Goal: Task Accomplishment & Management: Use online tool/utility

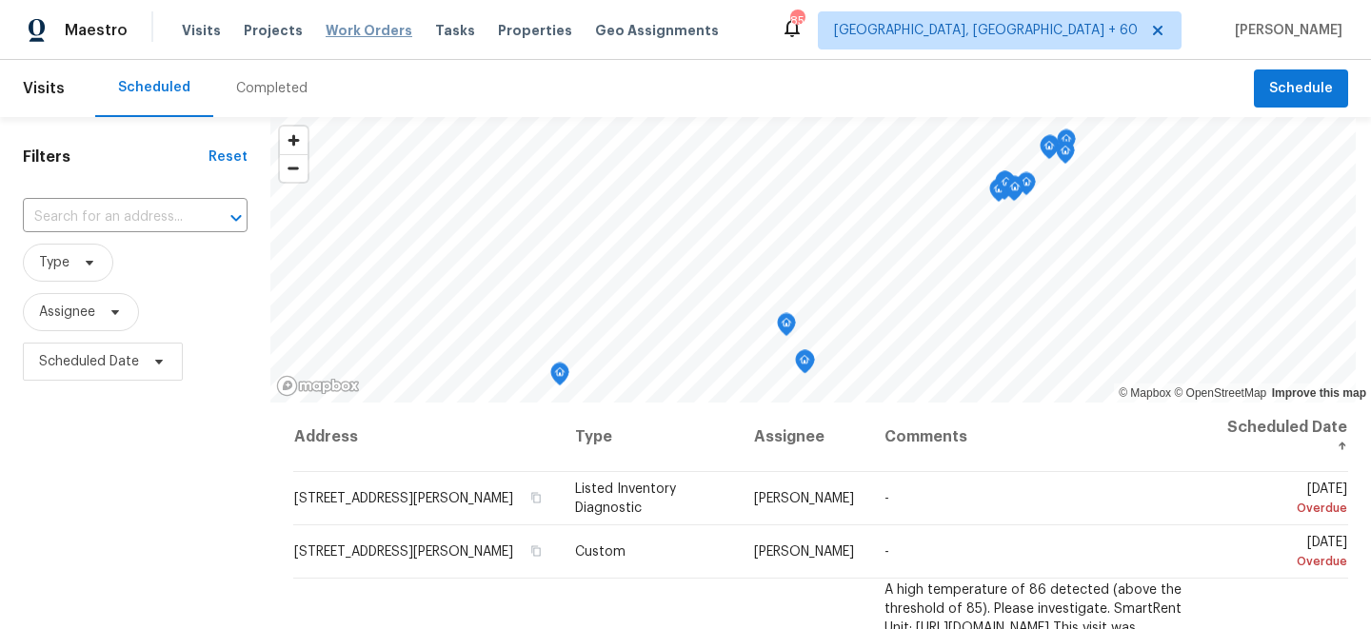
click at [341, 31] on span "Work Orders" at bounding box center [369, 30] width 87 height 19
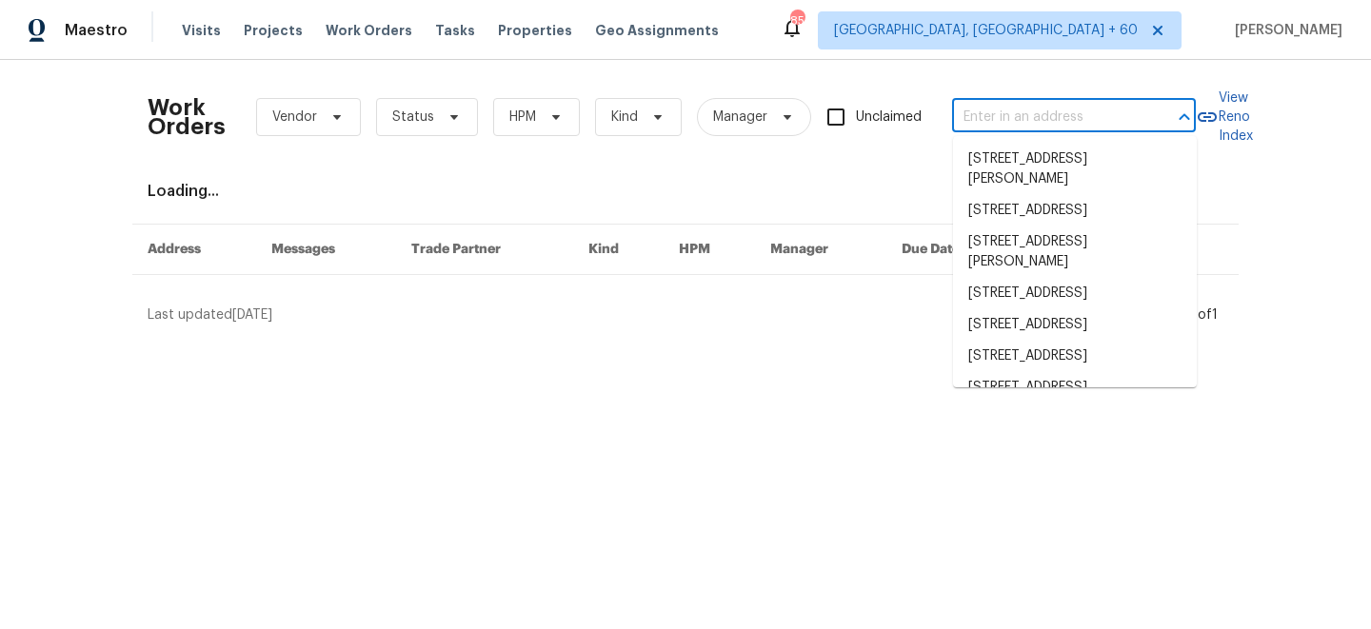
click at [1057, 119] on input "text" at bounding box center [1047, 118] width 190 height 30
paste input "[STREET_ADDRESS]"
type input "[STREET_ADDRESS]"
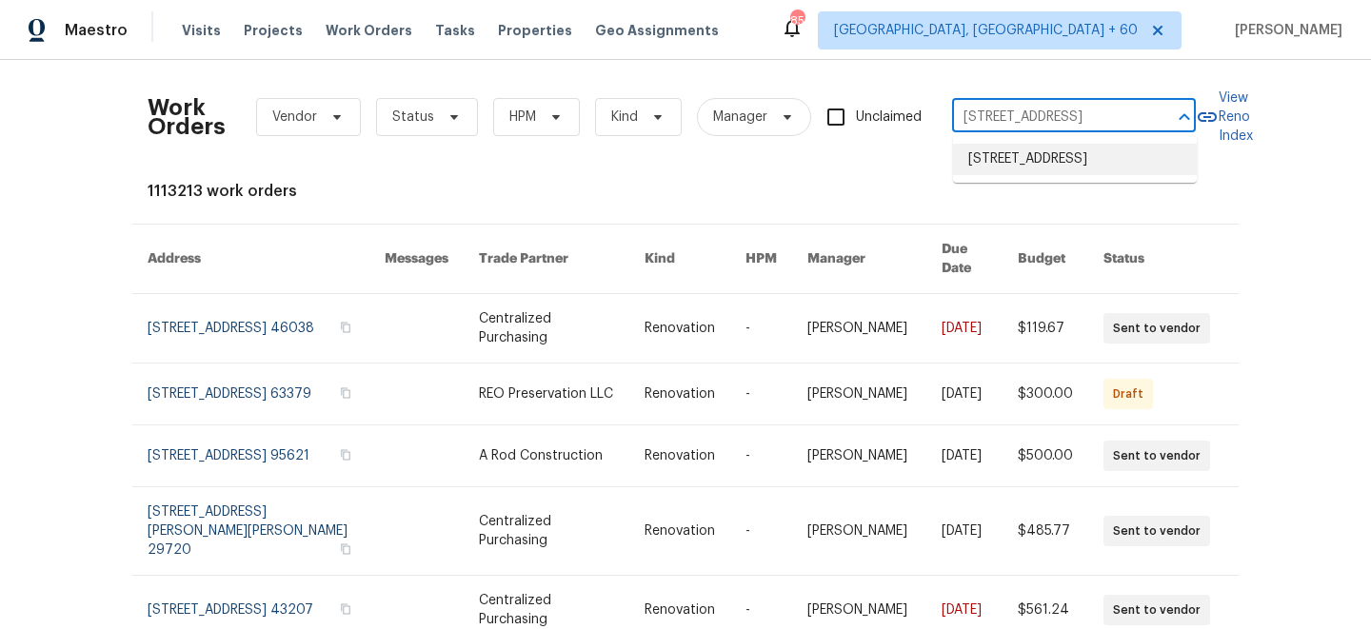
click at [1056, 168] on li "[STREET_ADDRESS]" at bounding box center [1075, 159] width 244 height 31
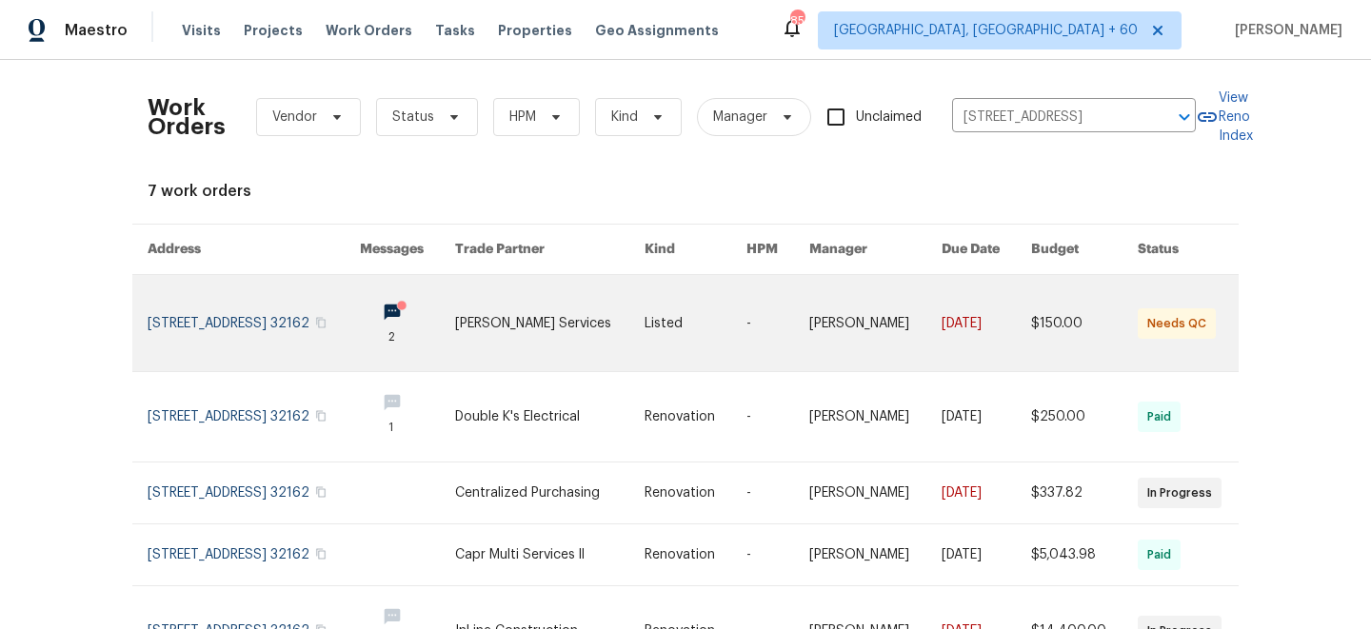
click at [712, 331] on link at bounding box center [695, 323] width 102 height 96
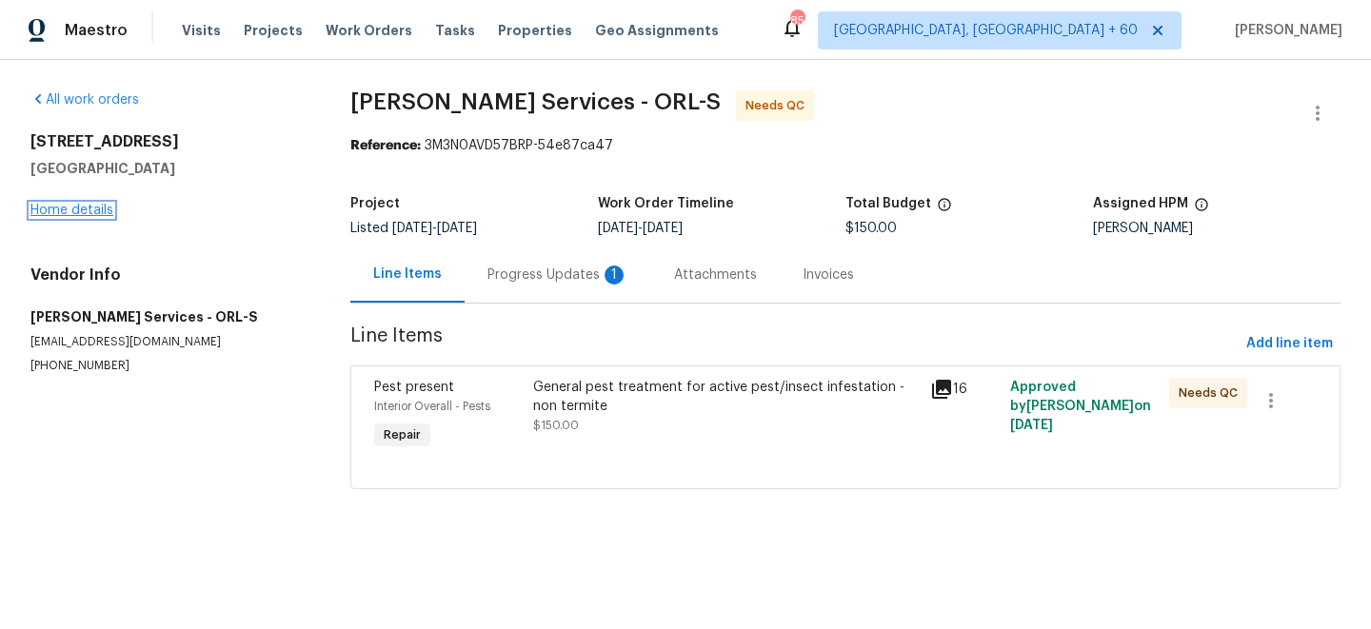
click at [77, 207] on link "Home details" at bounding box center [71, 210] width 83 height 13
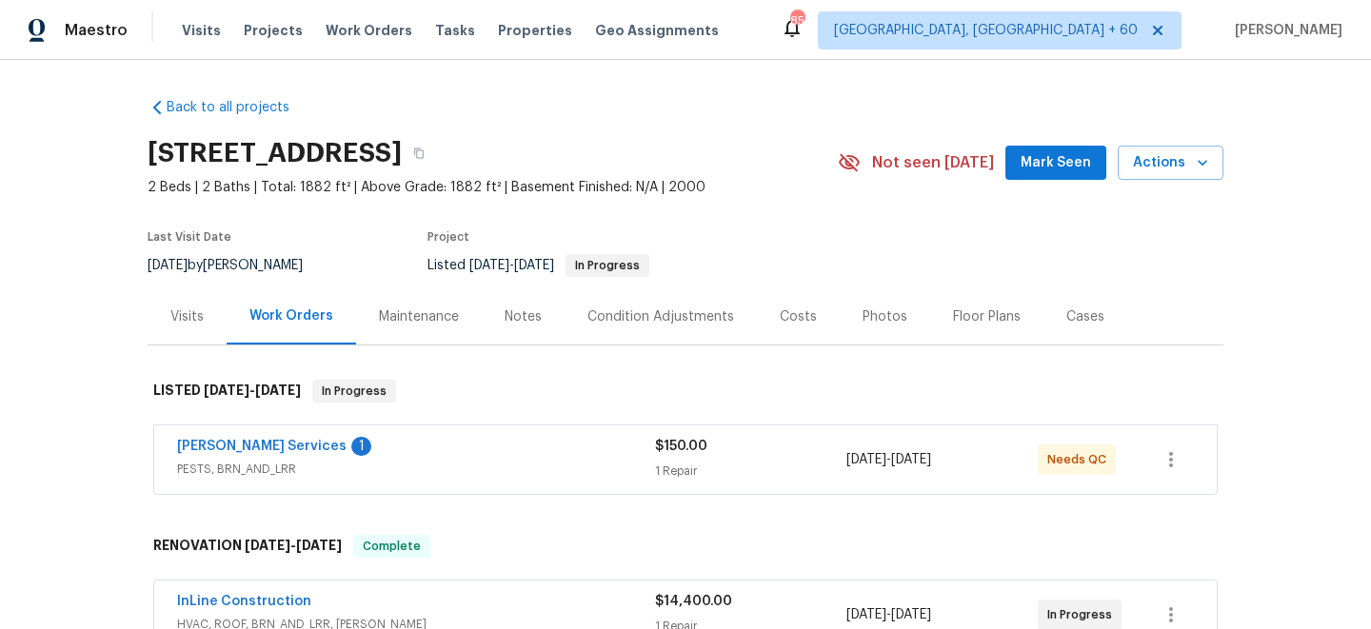
click at [440, 321] on div "Maintenance" at bounding box center [419, 316] width 80 height 19
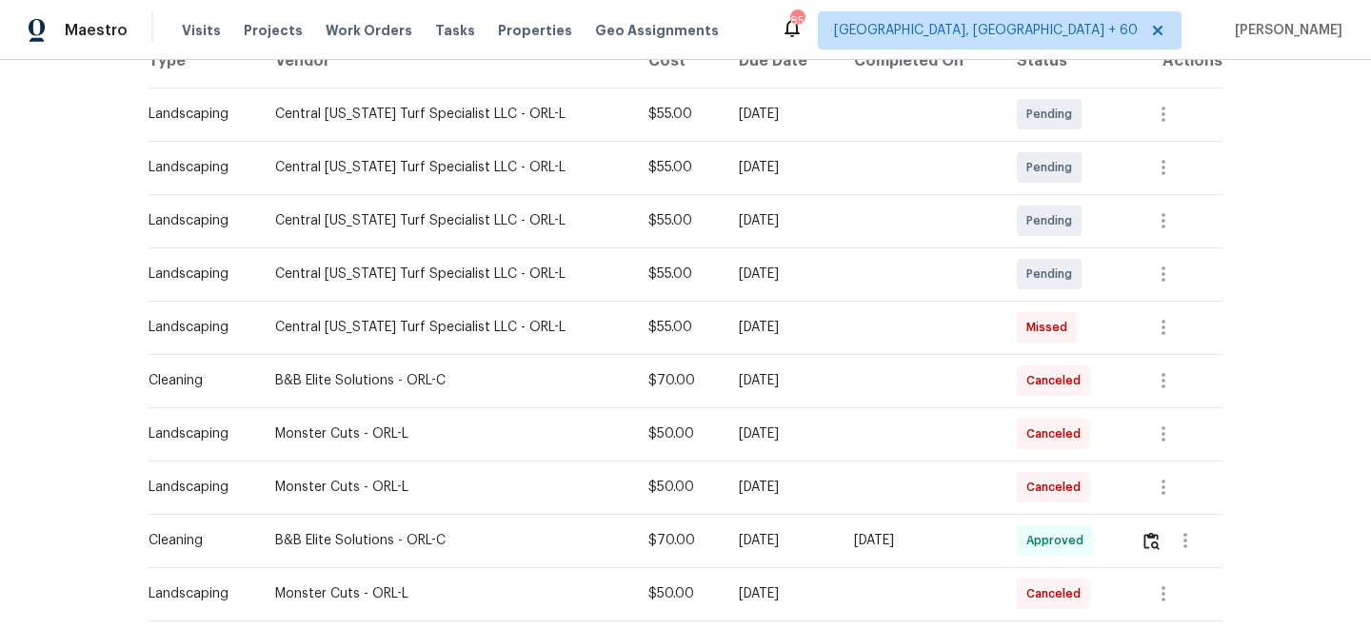
scroll to position [264, 0]
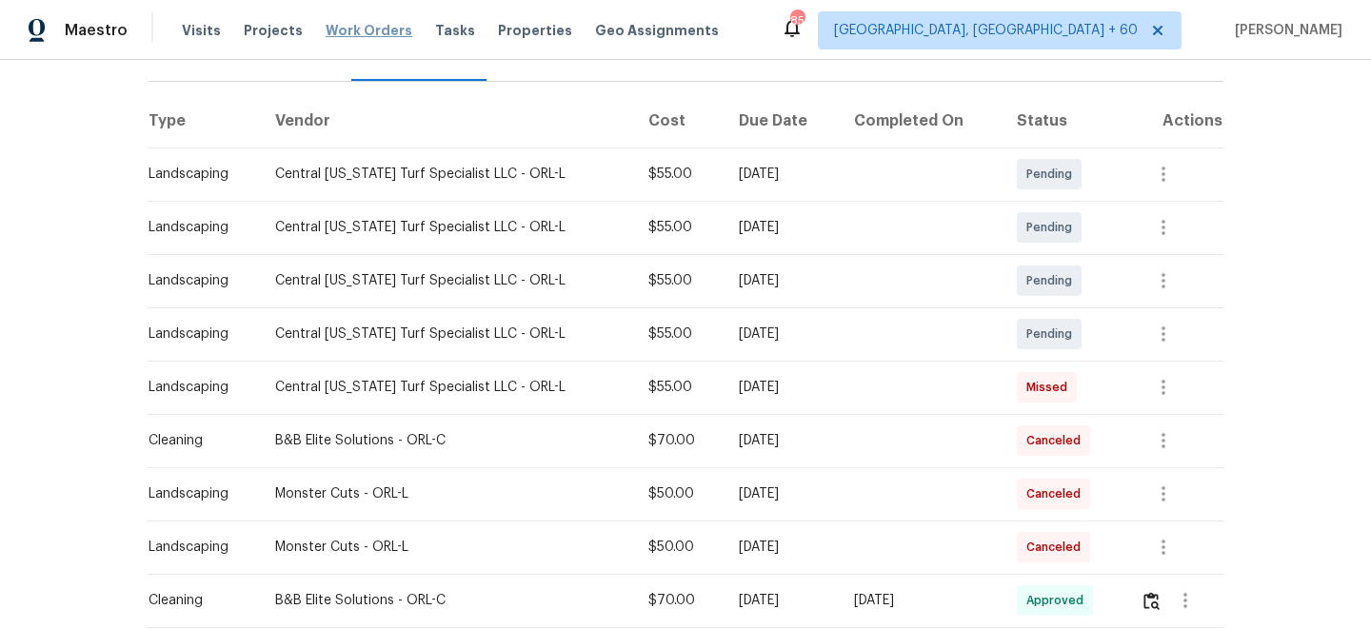
click at [365, 31] on span "Work Orders" at bounding box center [369, 30] width 87 height 19
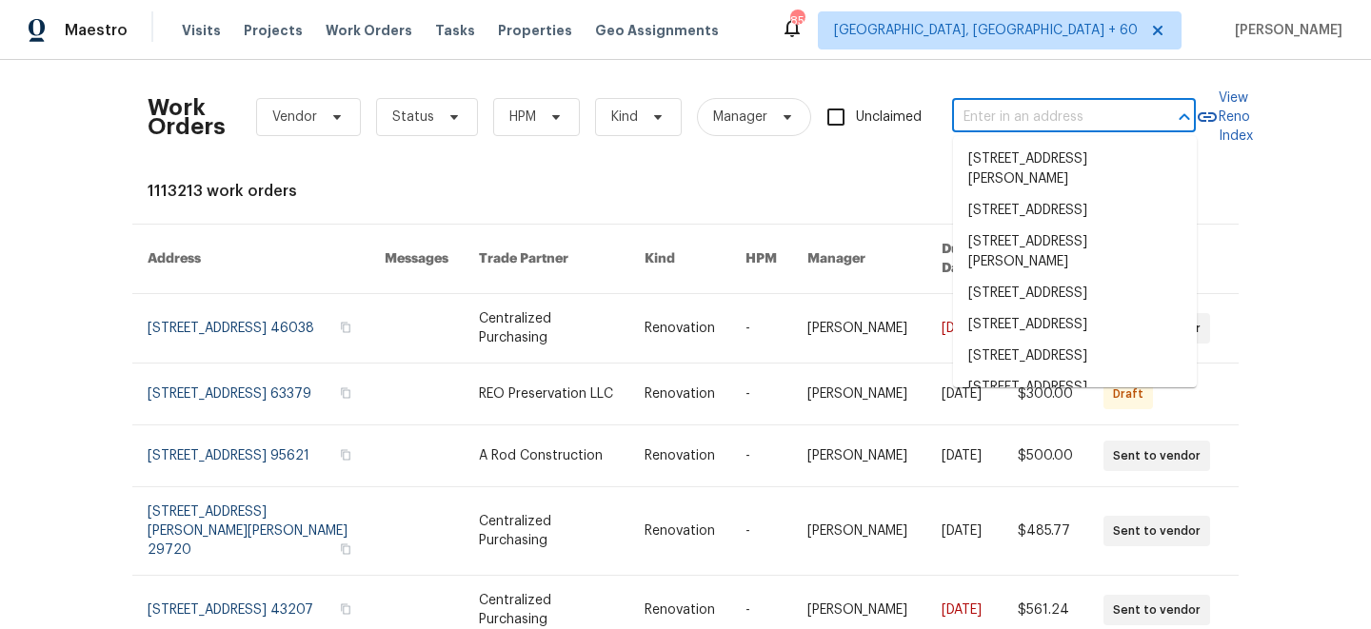
click at [1019, 129] on input "text" at bounding box center [1047, 118] width 190 height 30
paste input "[STREET_ADDRESS]"
type input "[STREET_ADDRESS]"
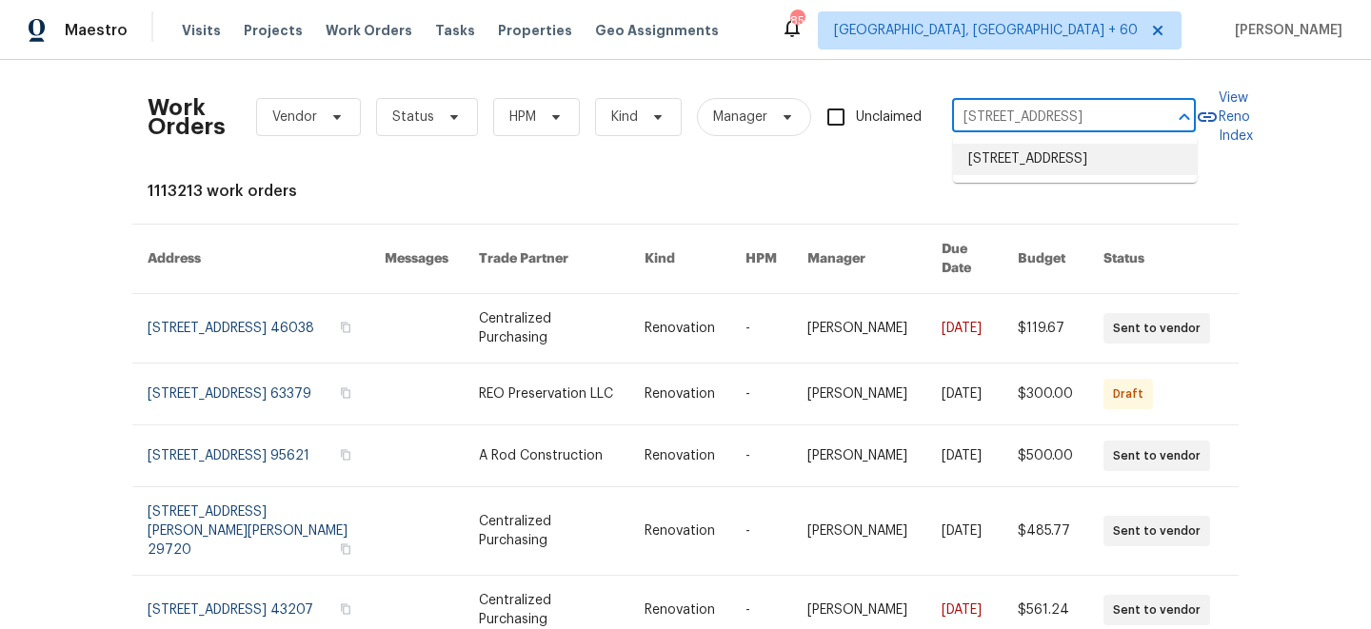
click at [1054, 164] on li "[STREET_ADDRESS]" at bounding box center [1075, 159] width 244 height 31
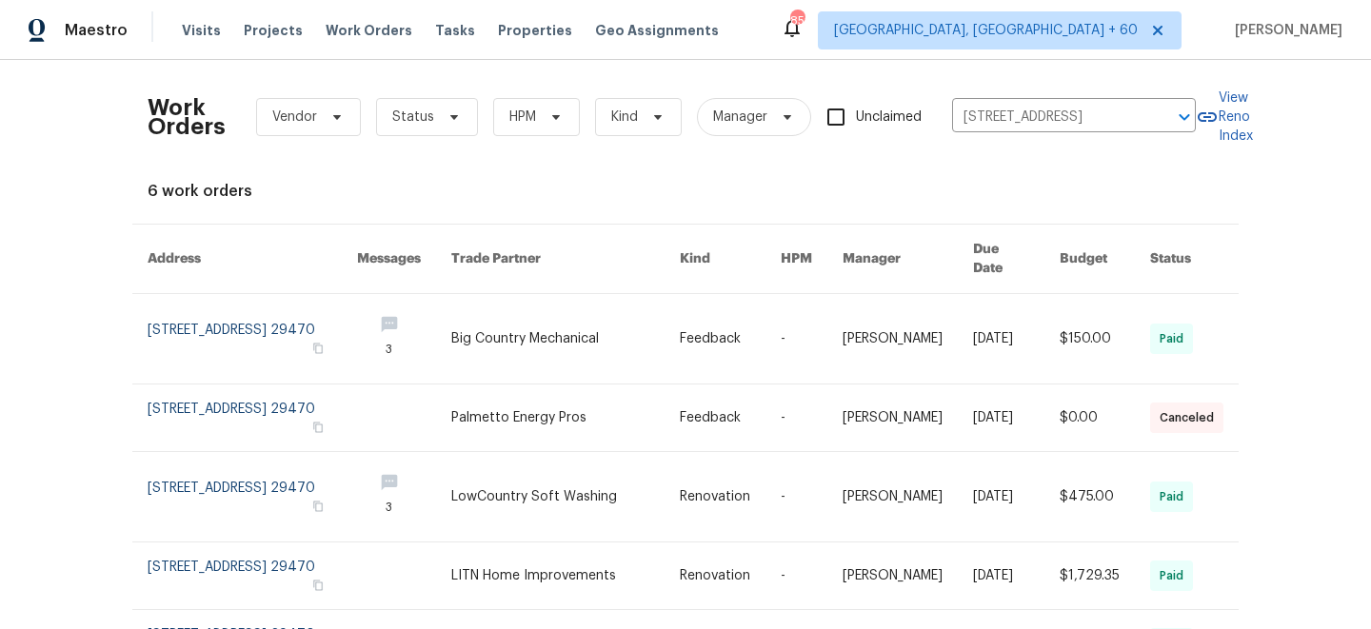
click at [599, 315] on link at bounding box center [565, 338] width 228 height 89
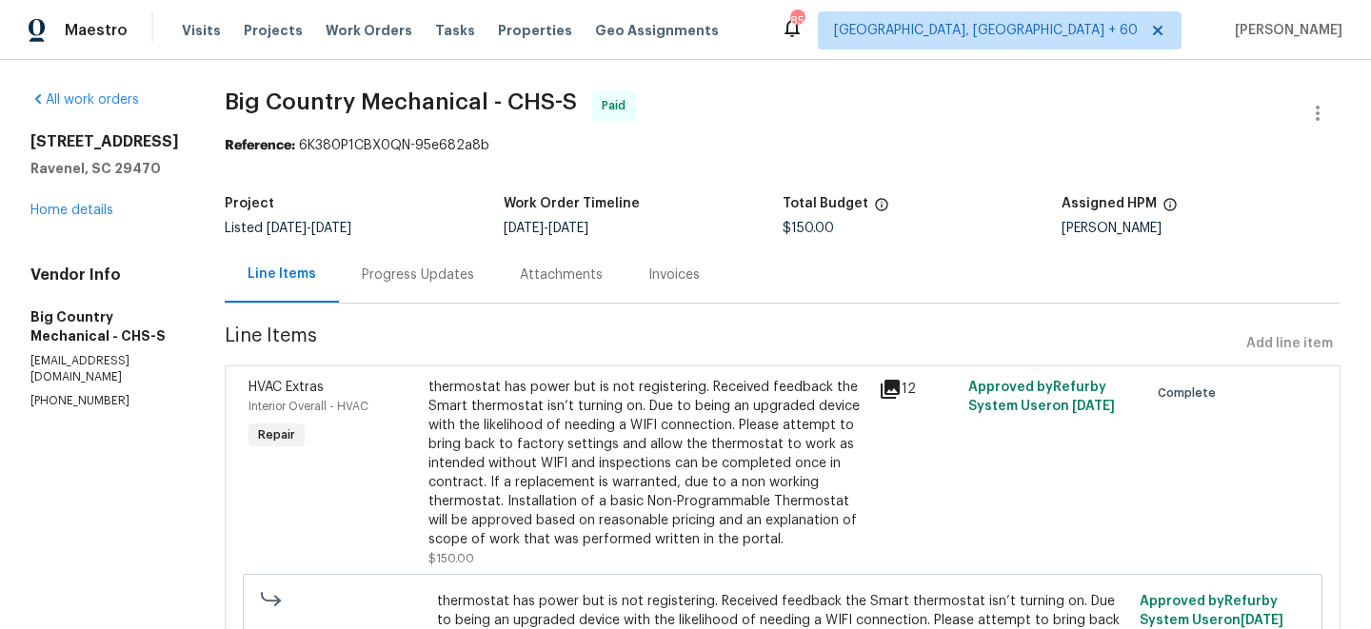
click at [67, 212] on div "[STREET_ADDRESS][PERSON_NAME] Home details" at bounding box center [104, 176] width 149 height 88
click at [78, 217] on link "Home details" at bounding box center [71, 210] width 83 height 13
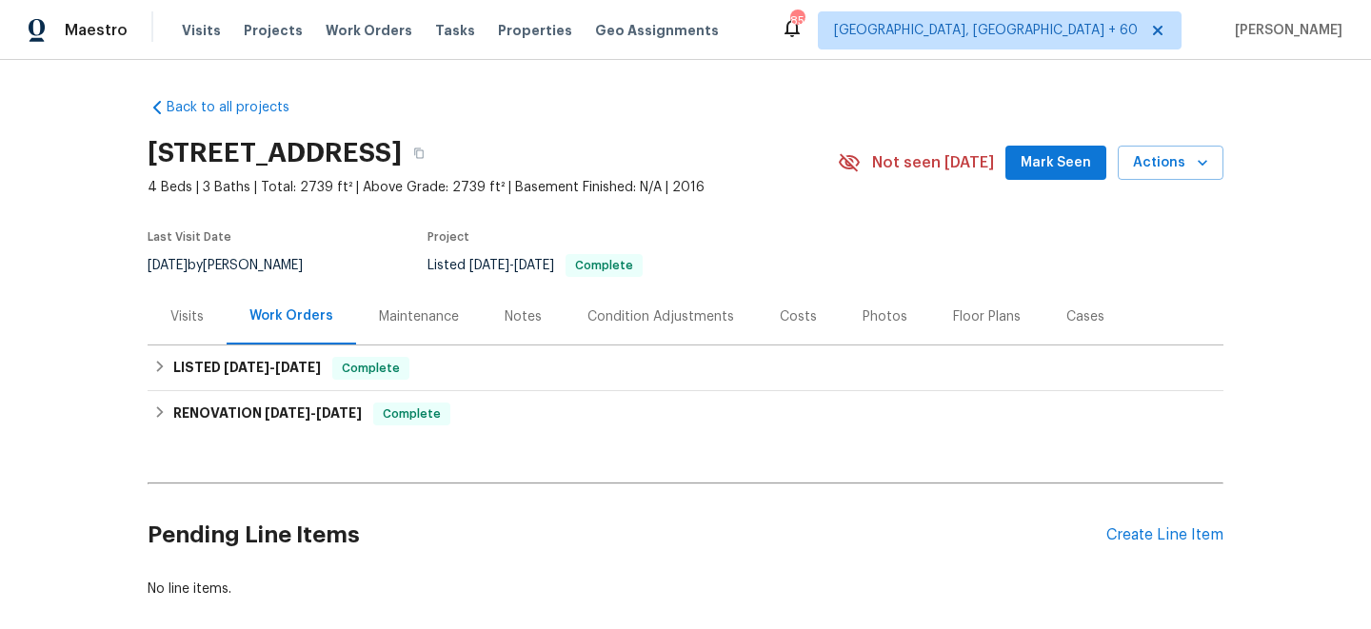
click at [419, 299] on div "Maintenance" at bounding box center [419, 316] width 126 height 56
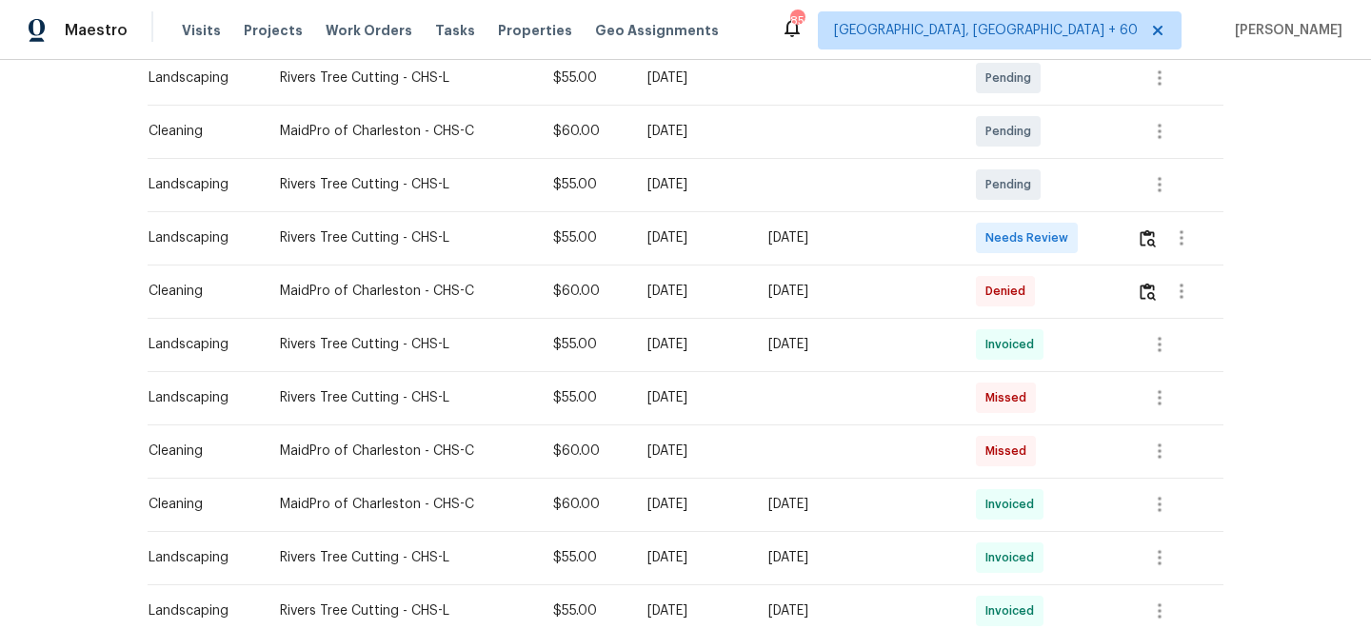
scroll to position [351, 0]
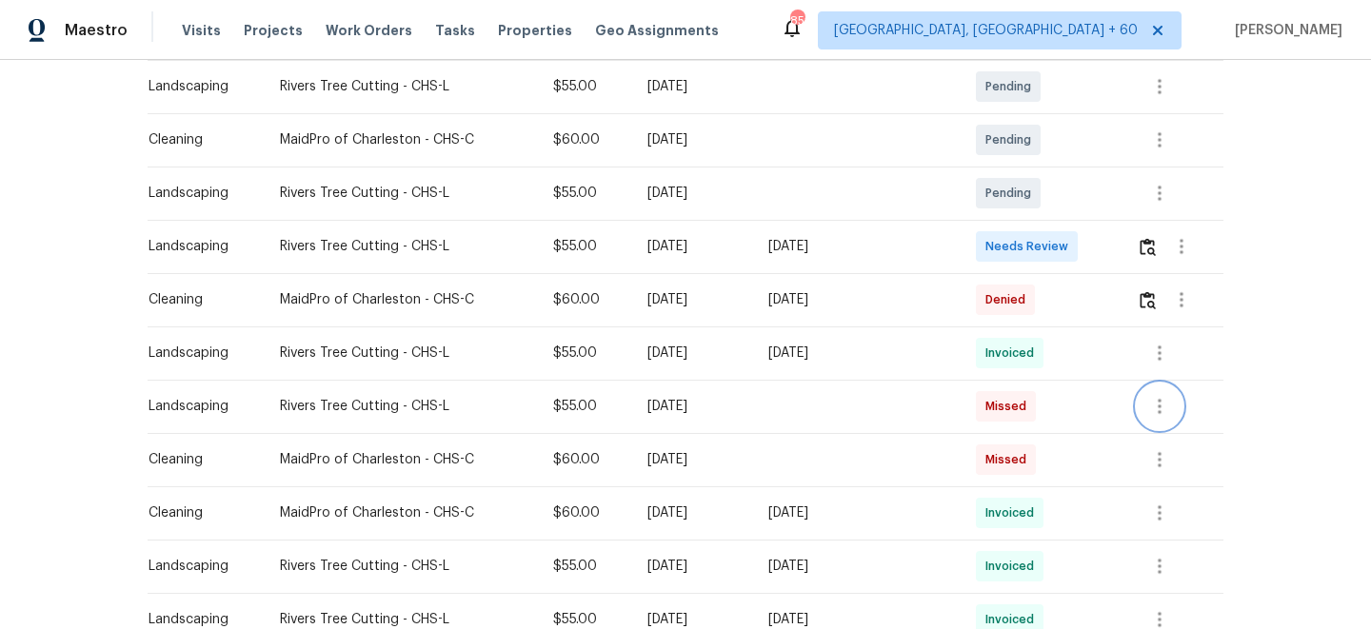
click at [1159, 412] on icon "button" at bounding box center [1160, 406] width 4 height 15
click at [1226, 341] on div at bounding box center [685, 314] width 1371 height 629
click at [1161, 399] on icon "button" at bounding box center [1160, 406] width 4 height 15
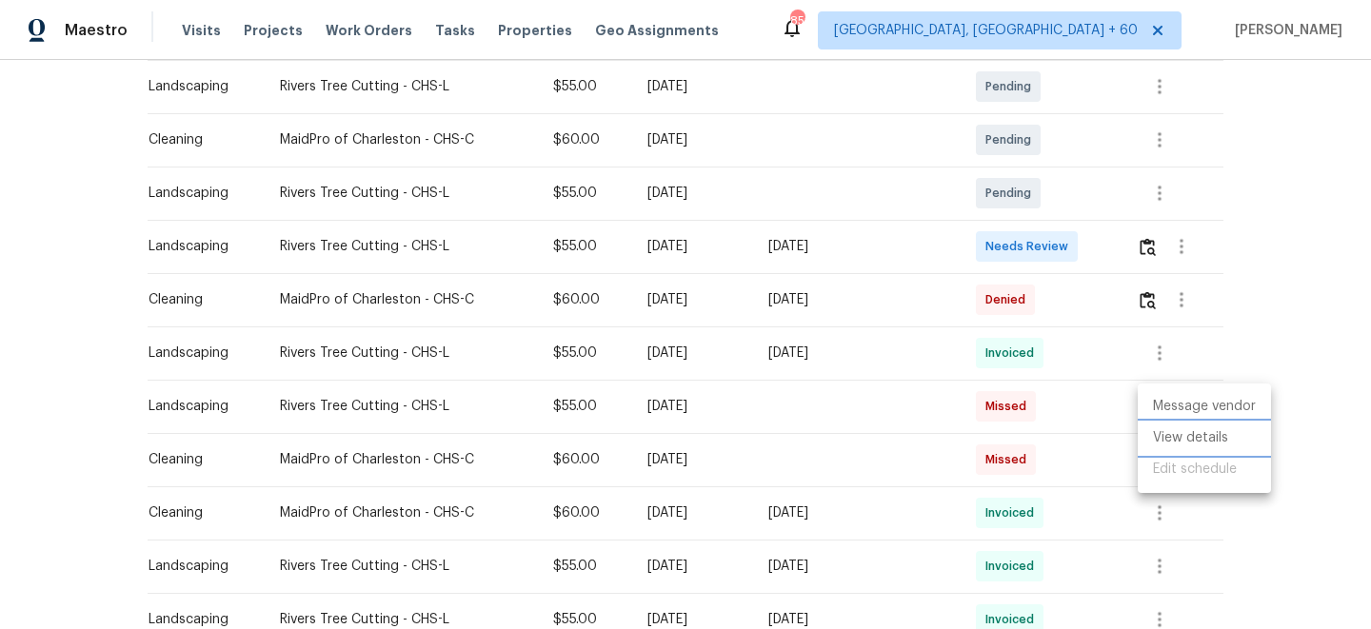
click at [1195, 445] on li "View details" at bounding box center [1204, 438] width 133 height 31
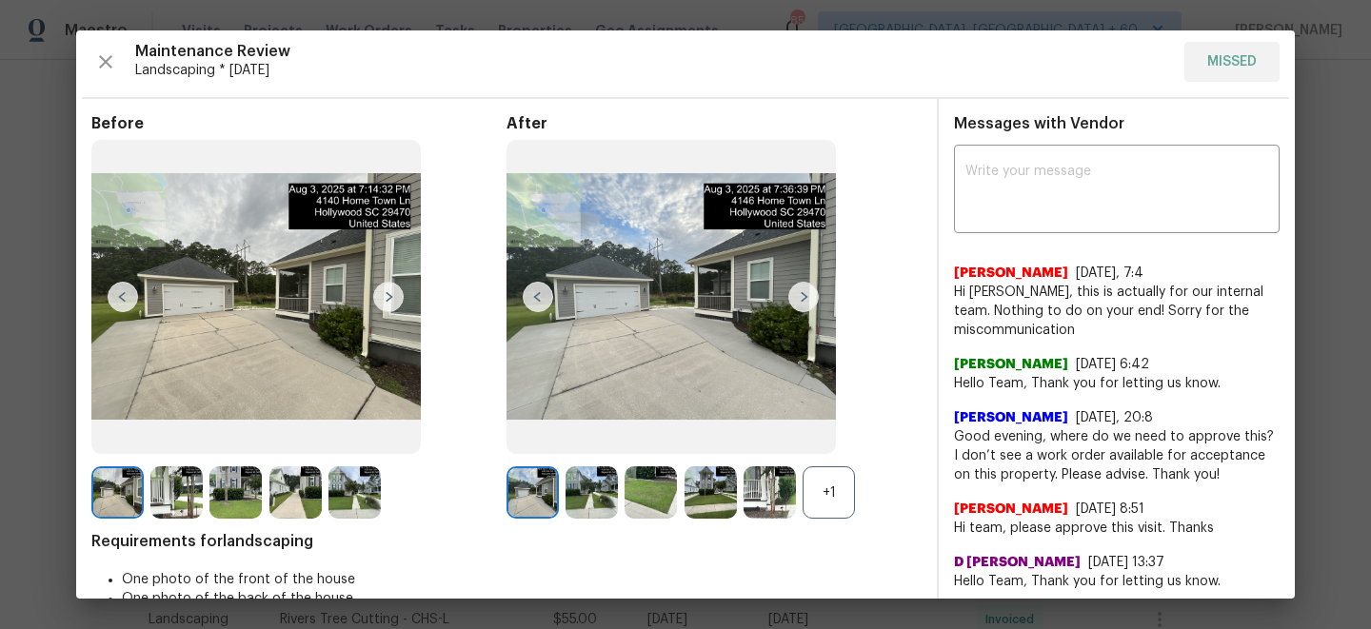
scroll to position [0, 0]
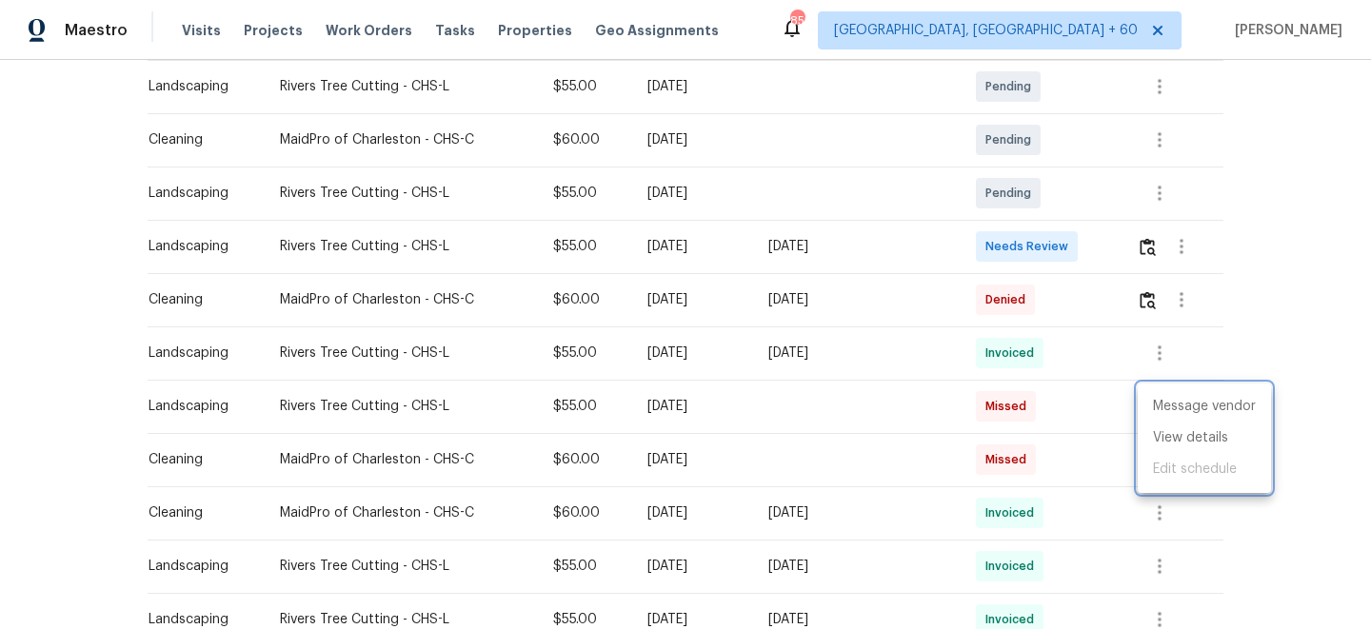
click at [1214, 324] on div at bounding box center [685, 314] width 1371 height 629
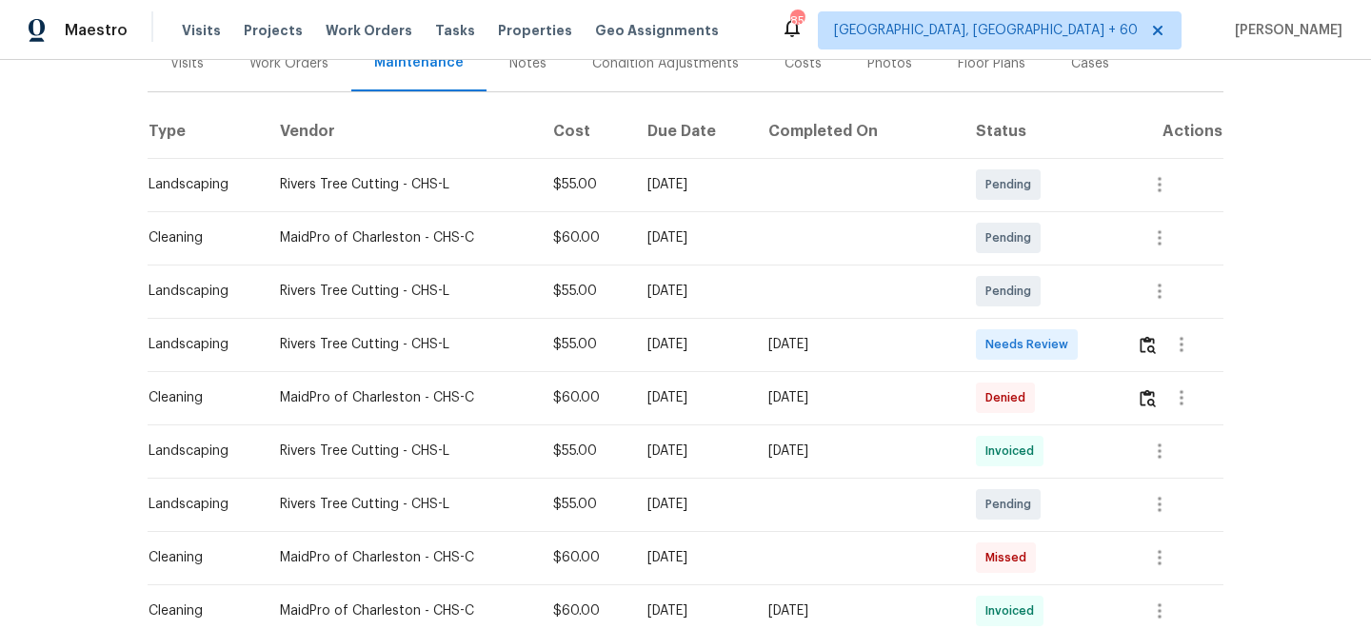
scroll to position [302, 0]
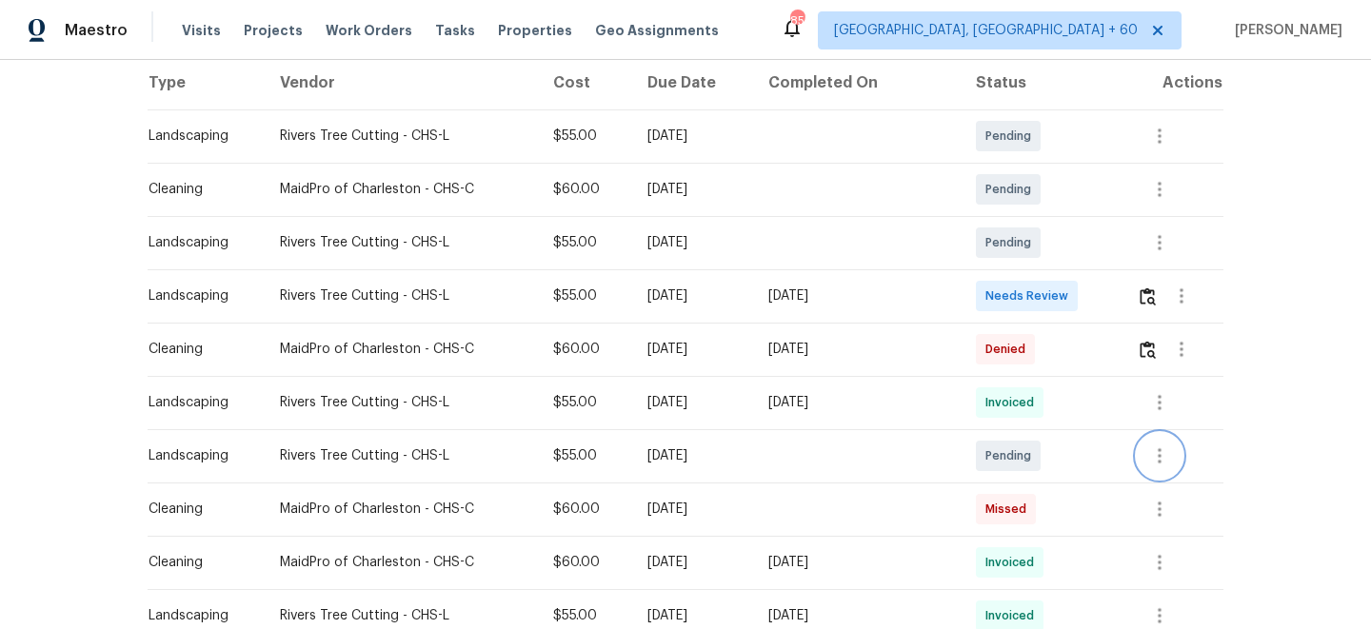
click at [1155, 449] on icon "button" at bounding box center [1159, 456] width 23 height 23
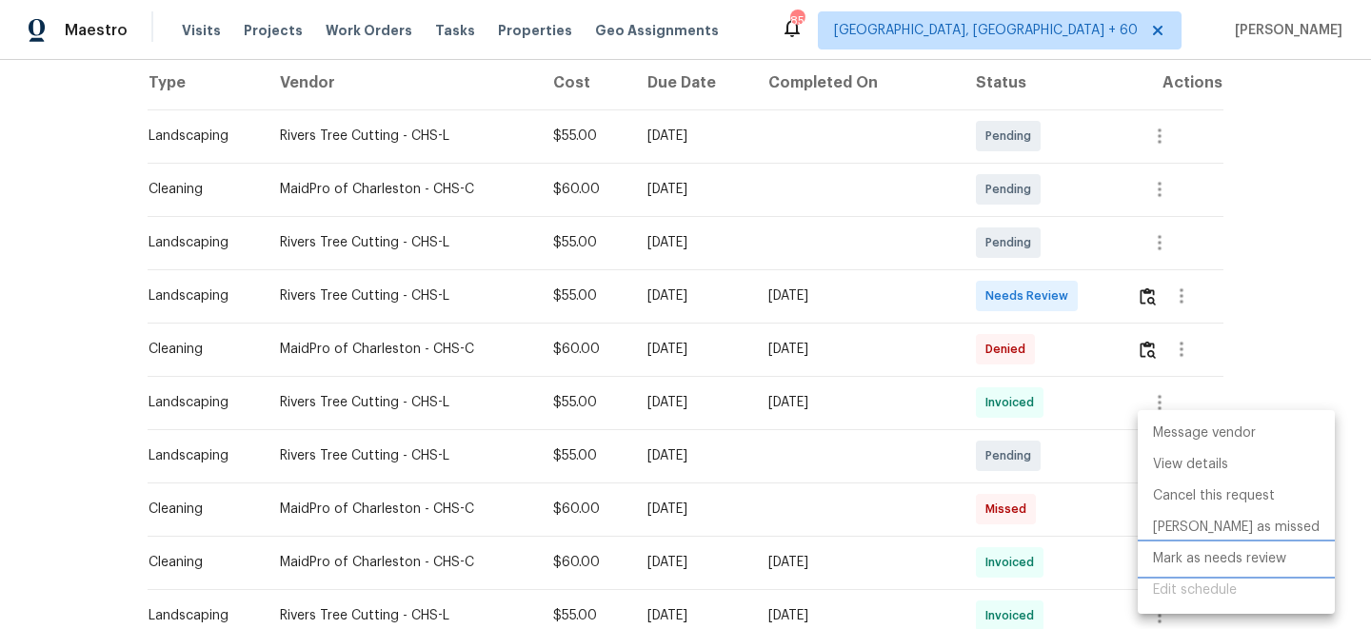
click at [1210, 565] on li "Mark as needs review" at bounding box center [1236, 559] width 197 height 31
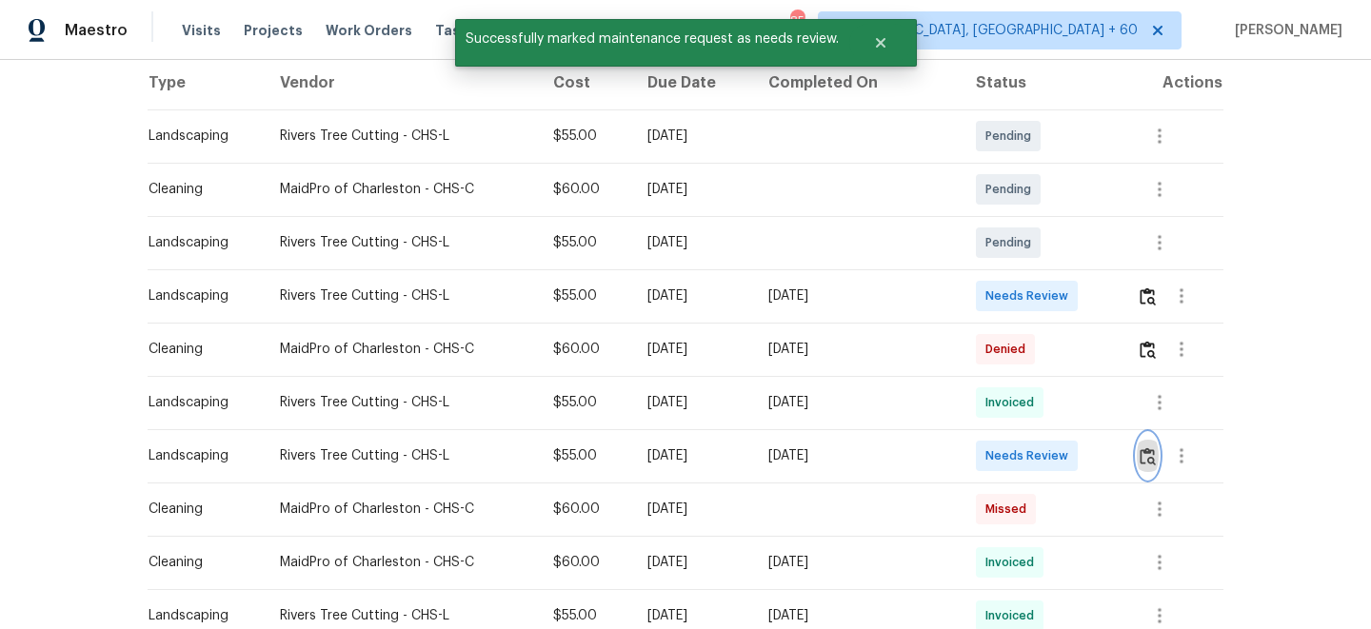
click at [1155, 452] on img "button" at bounding box center [1148, 456] width 16 height 18
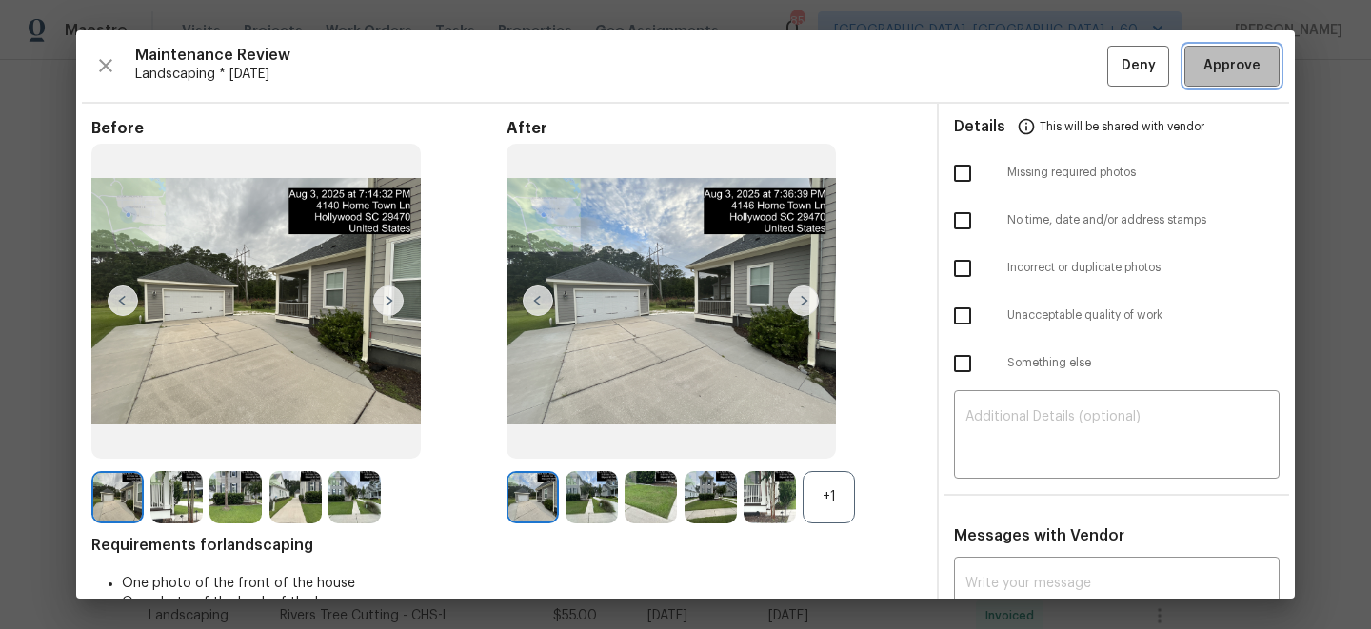
click at [1229, 69] on span "Approve" at bounding box center [1231, 66] width 57 height 24
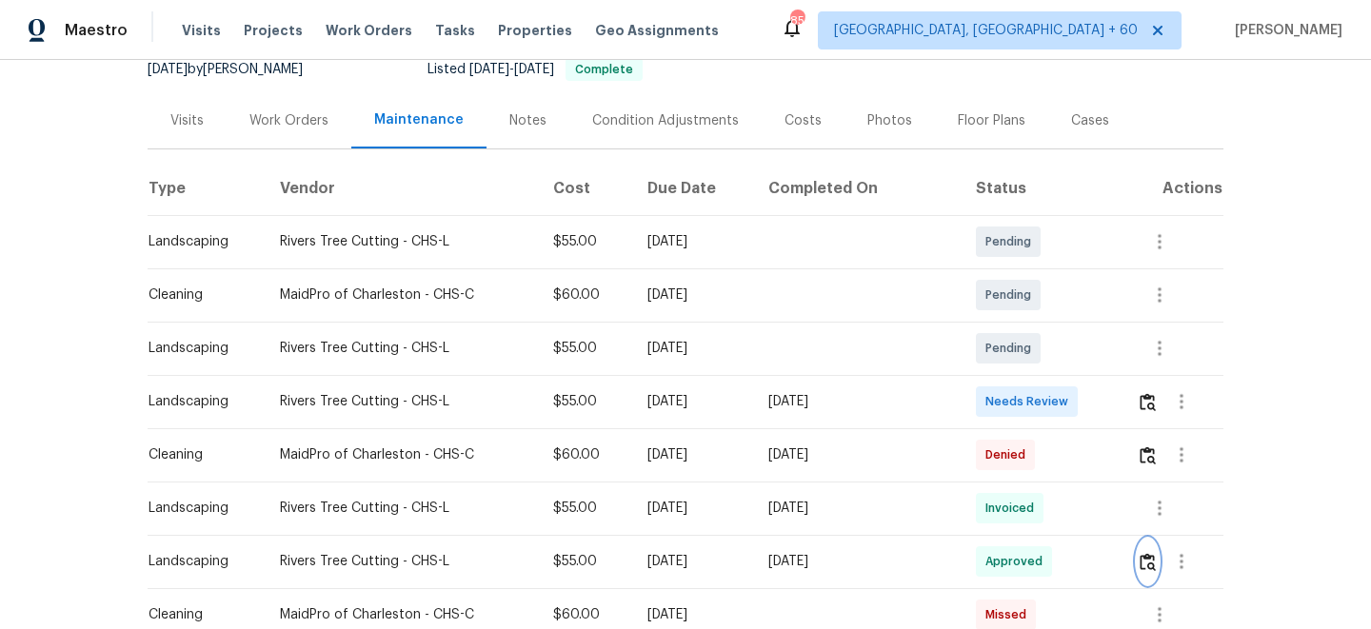
scroll to position [192, 0]
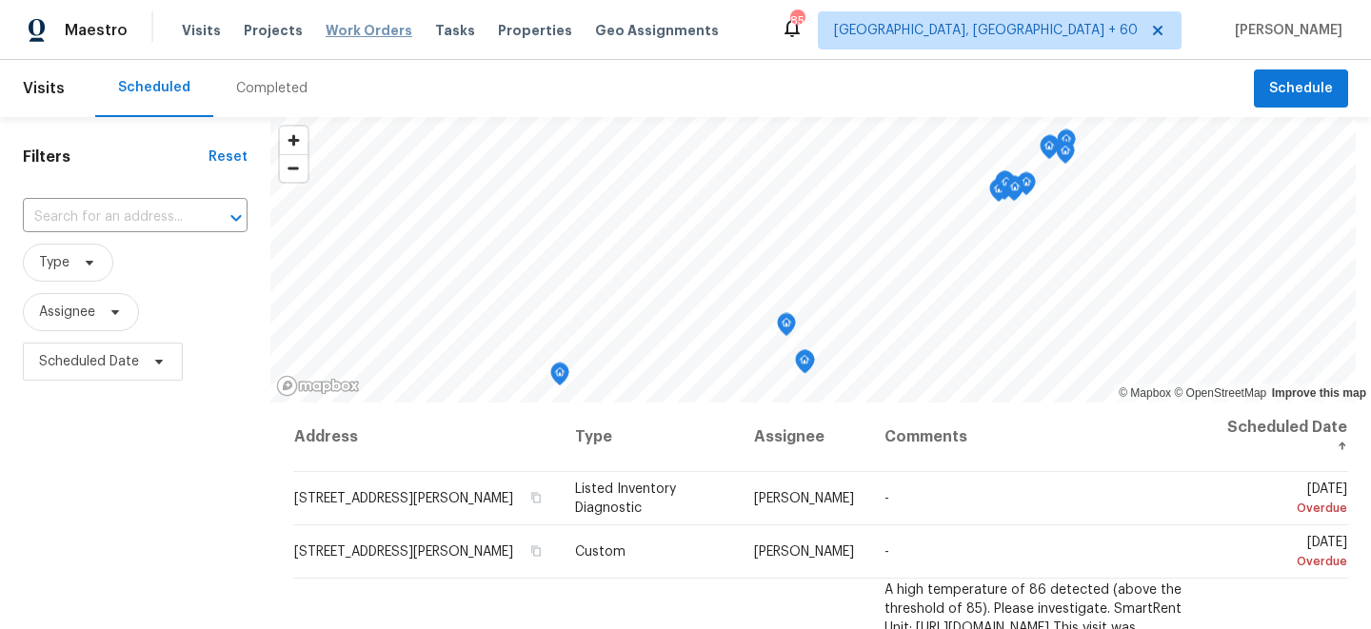
click at [360, 31] on span "Work Orders" at bounding box center [369, 30] width 87 height 19
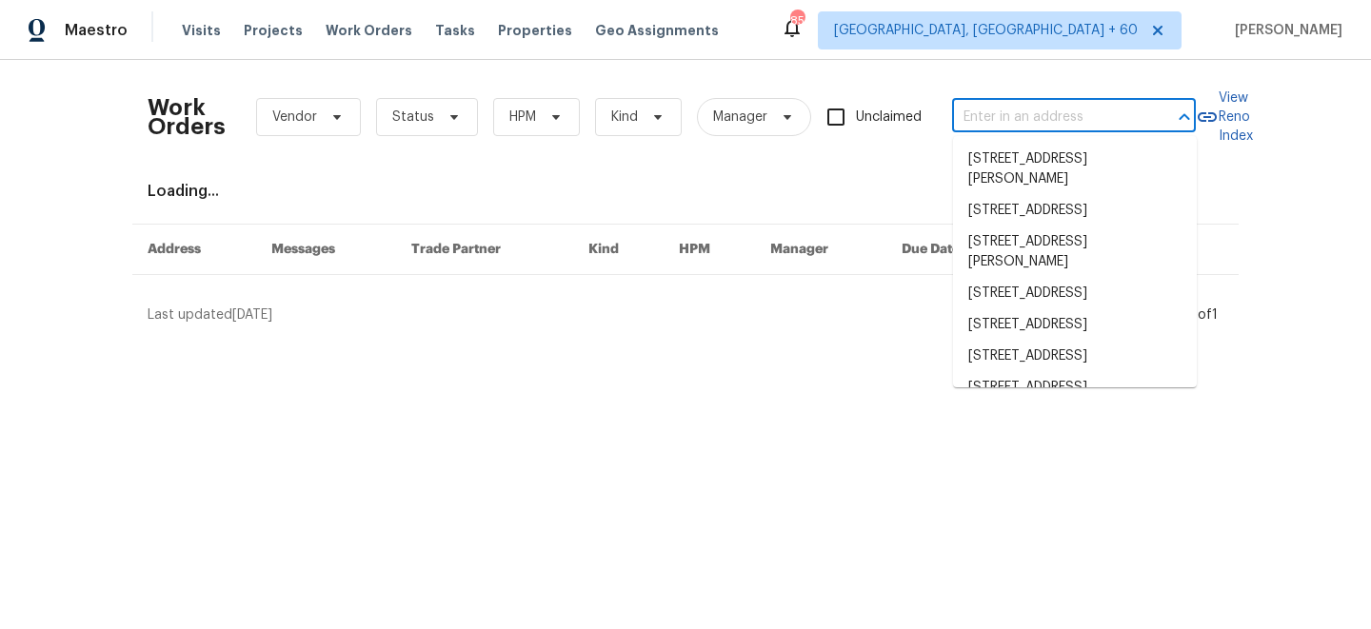
click at [1021, 113] on input "text" at bounding box center [1047, 118] width 190 height 30
paste input "909 W Danbury"
type input "909 W Danbury"
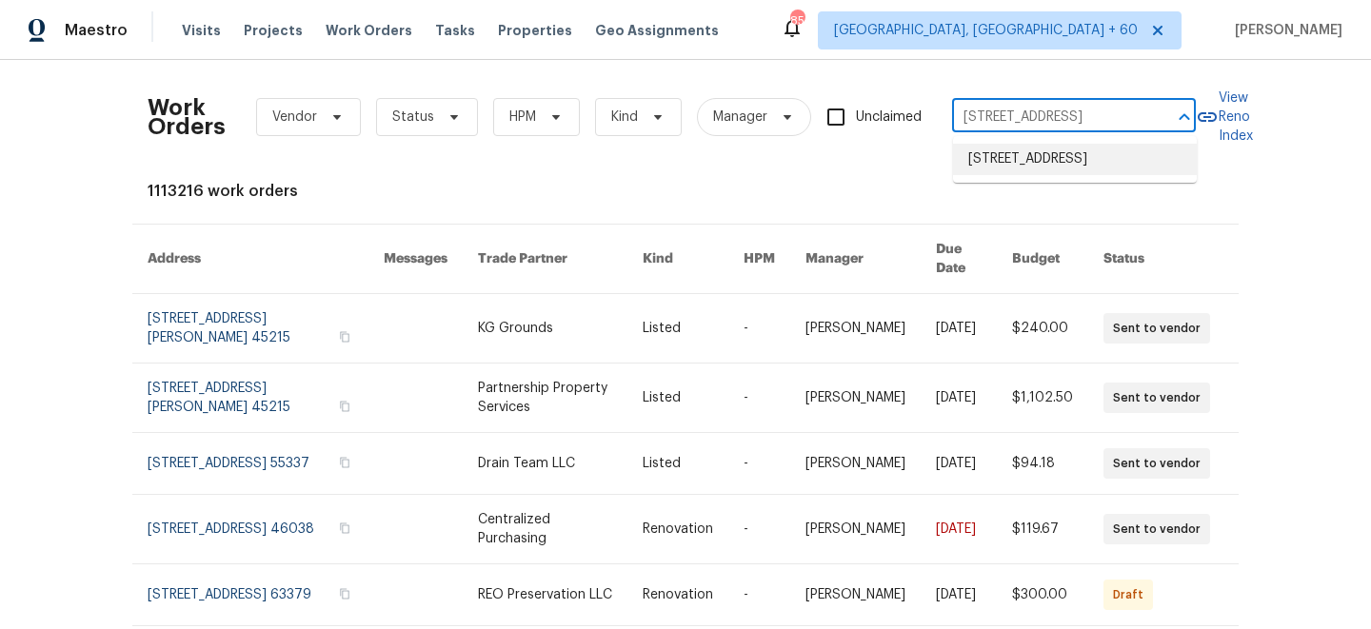
click at [1039, 172] on li "909 W Danbury Rd, Phoenix, AZ 85023" at bounding box center [1075, 159] width 244 height 31
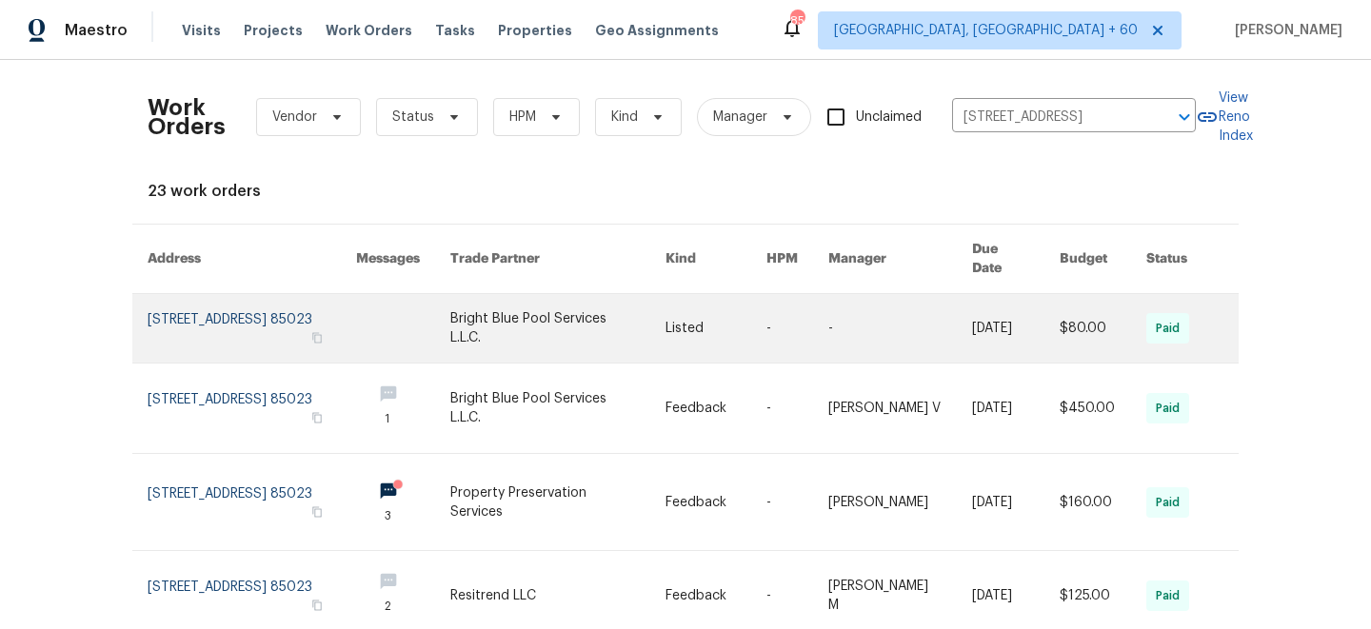
click at [591, 320] on link at bounding box center [557, 328] width 215 height 69
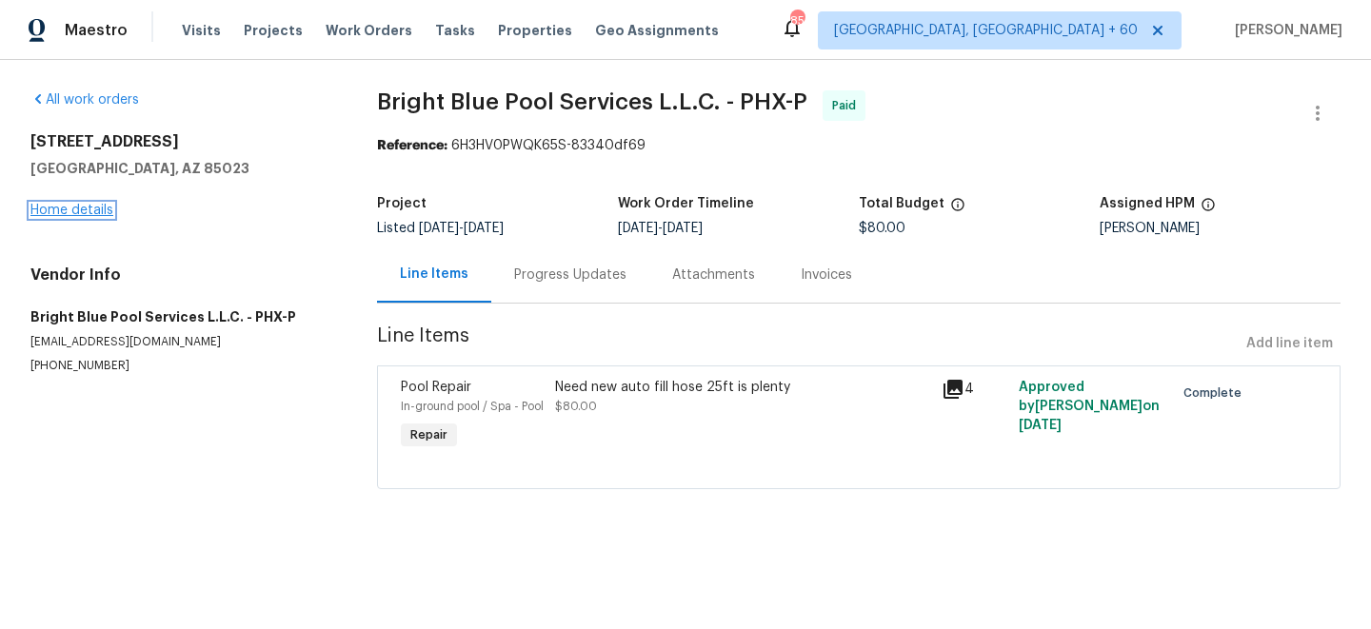
click at [72, 212] on link "Home details" at bounding box center [71, 210] width 83 height 13
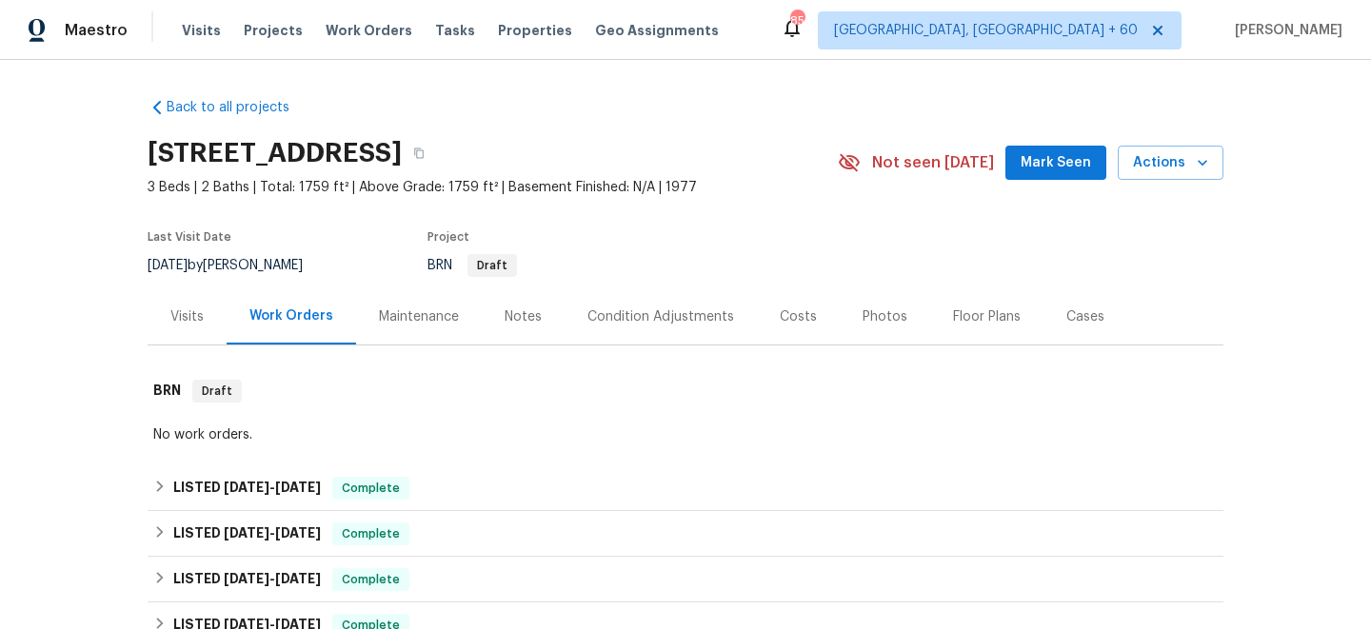
click at [426, 318] on div "Maintenance" at bounding box center [419, 316] width 80 height 19
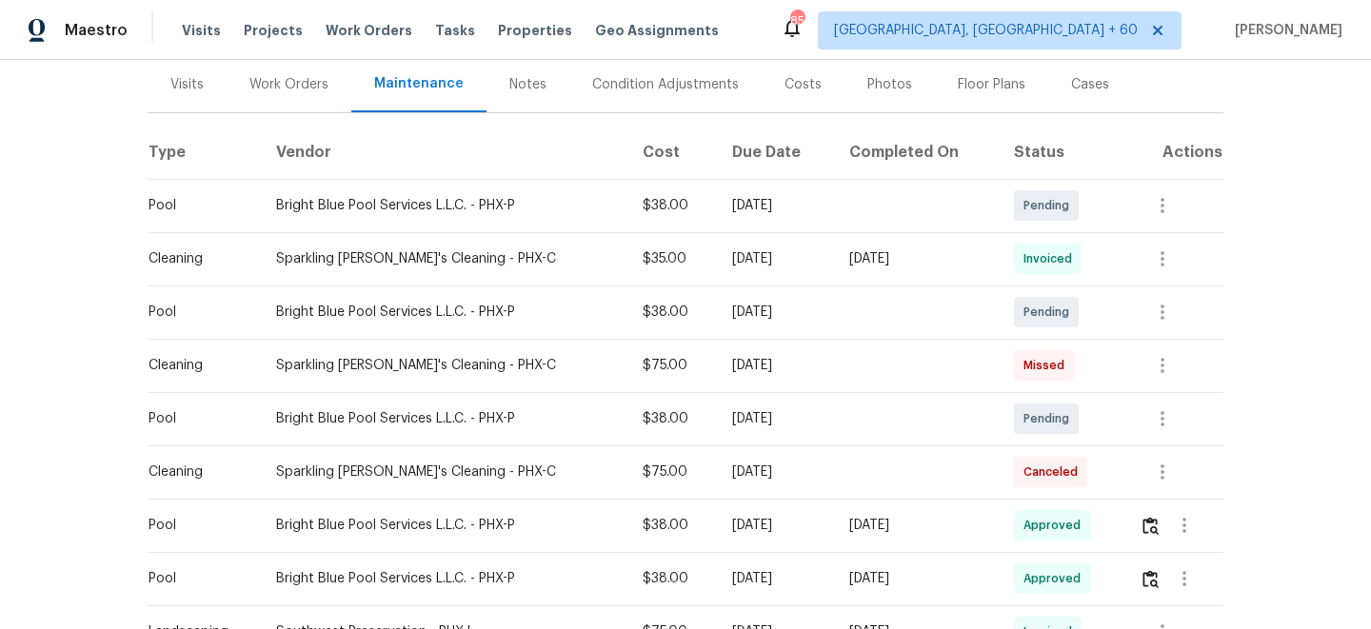
scroll to position [239, 0]
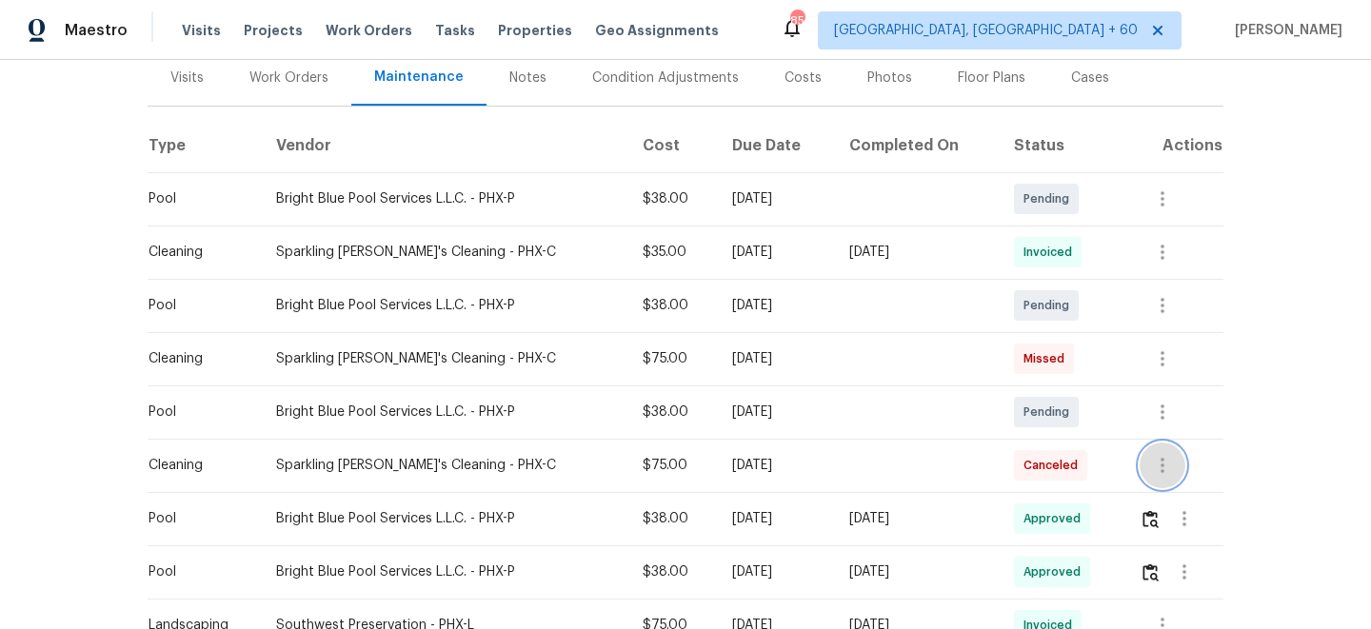
click at [1164, 471] on icon "button" at bounding box center [1162, 465] width 4 height 15
click at [1301, 365] on div at bounding box center [685, 314] width 1371 height 629
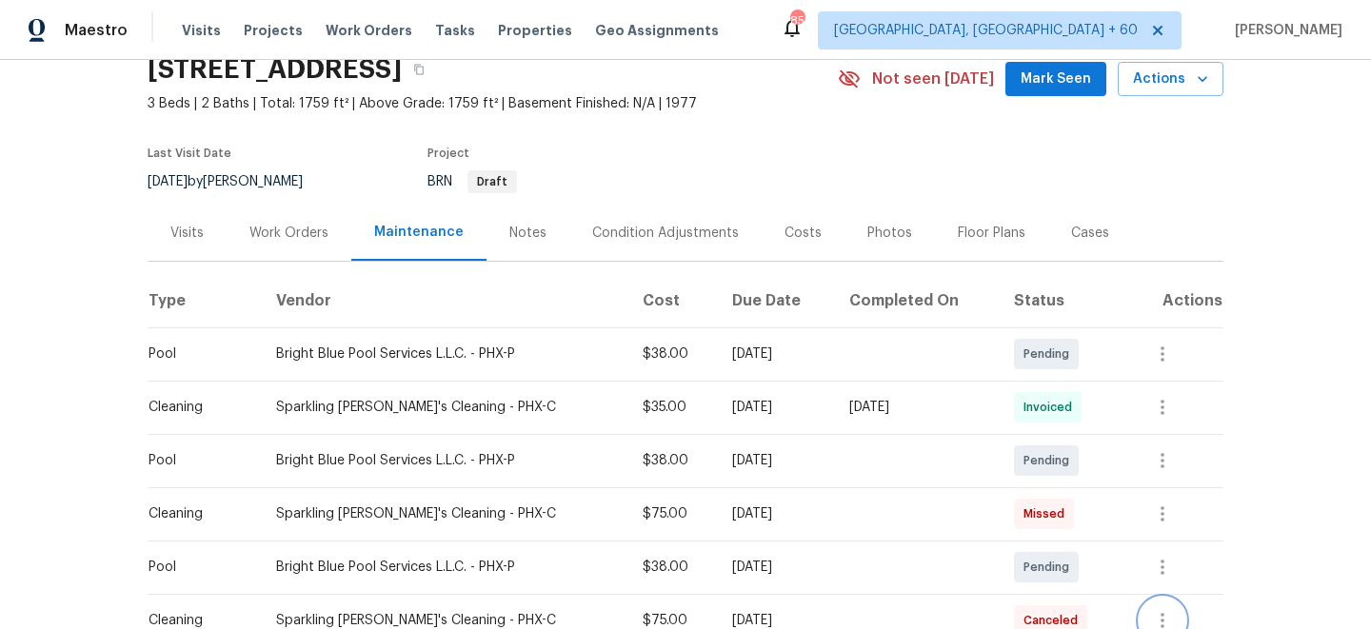
scroll to position [0, 0]
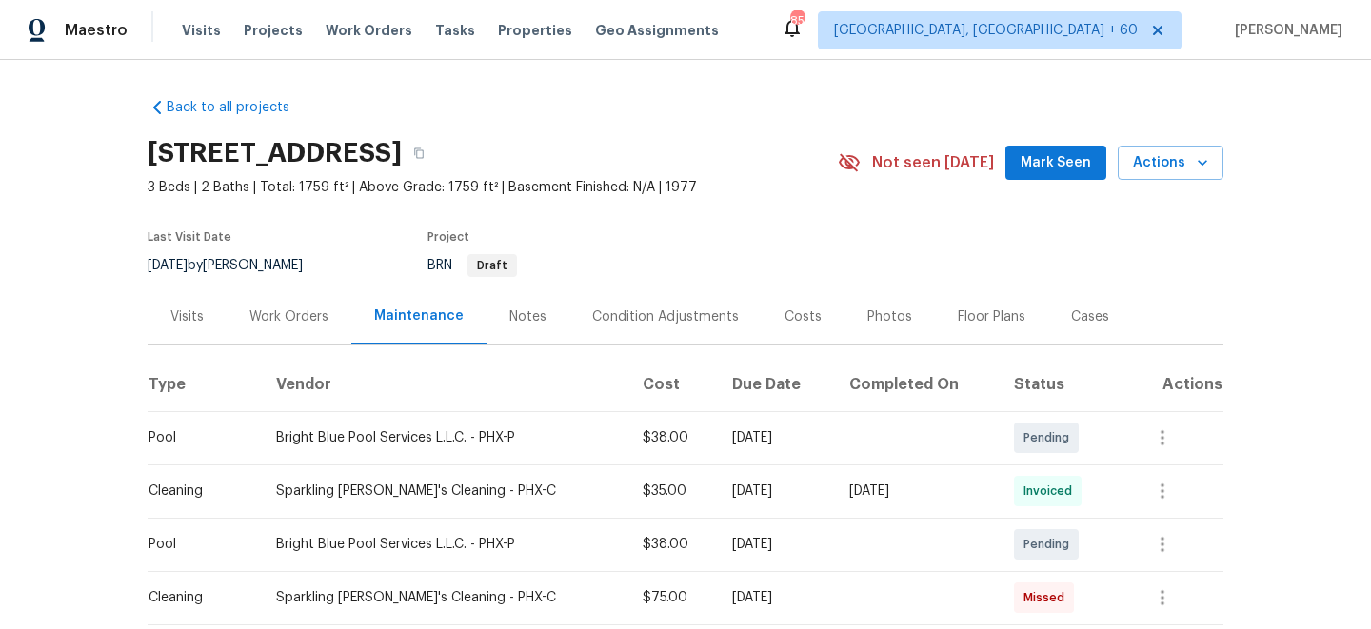
click at [299, 330] on div "Work Orders" at bounding box center [289, 316] width 125 height 56
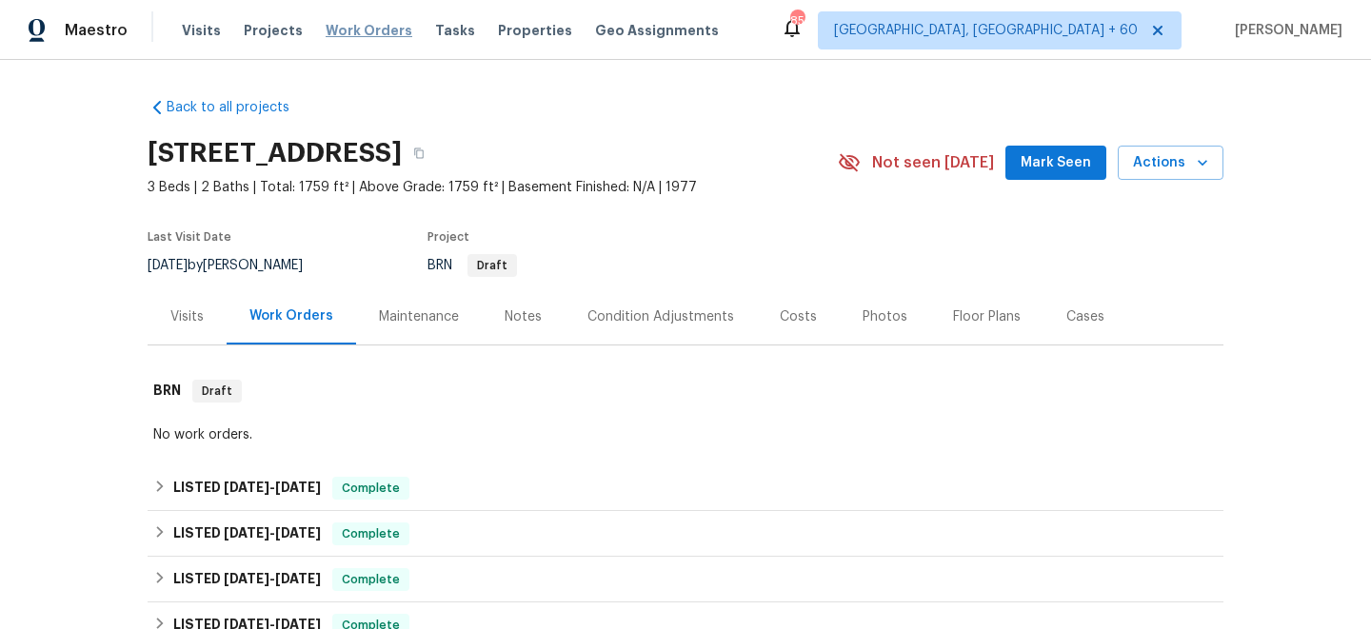
click at [342, 28] on span "Work Orders" at bounding box center [369, 30] width 87 height 19
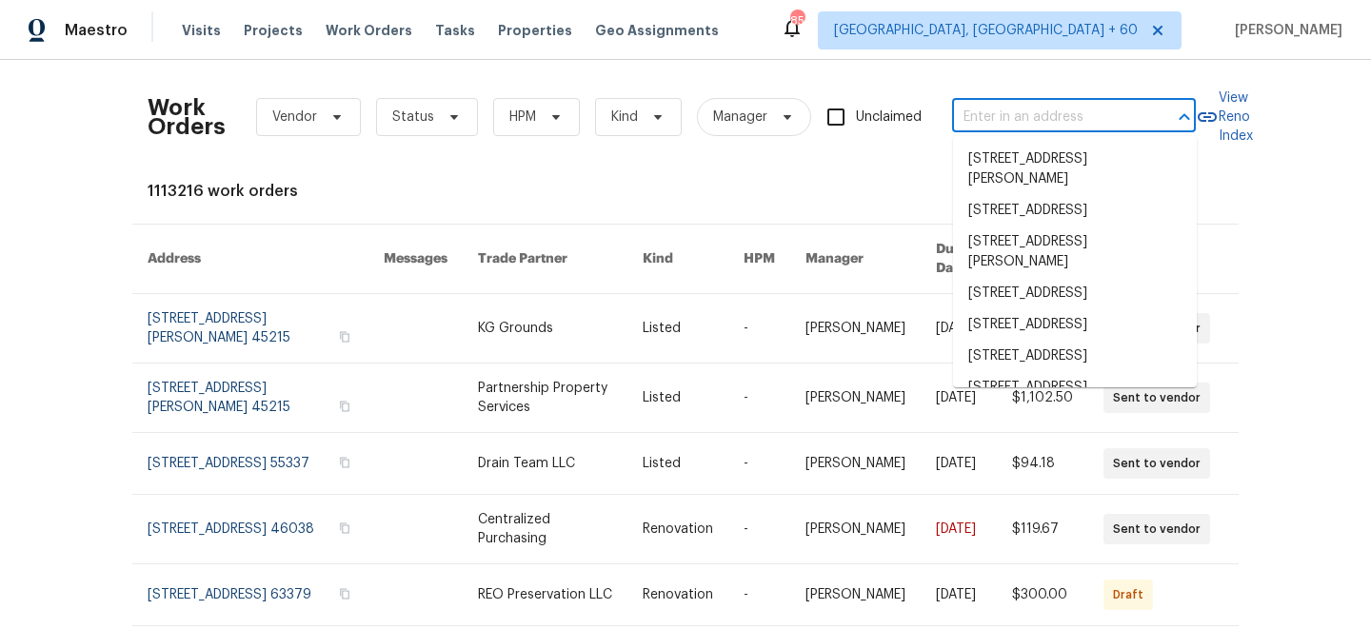
click at [1022, 105] on input "text" at bounding box center [1047, 118] width 190 height 30
paste input "909 W Danbury"
type input "909 W Danbury"
paste input "851 Placid Lake Dr, Osprey, FL 34229"
type input "851 Placid Lake Dr, Osprey, FL 34229"
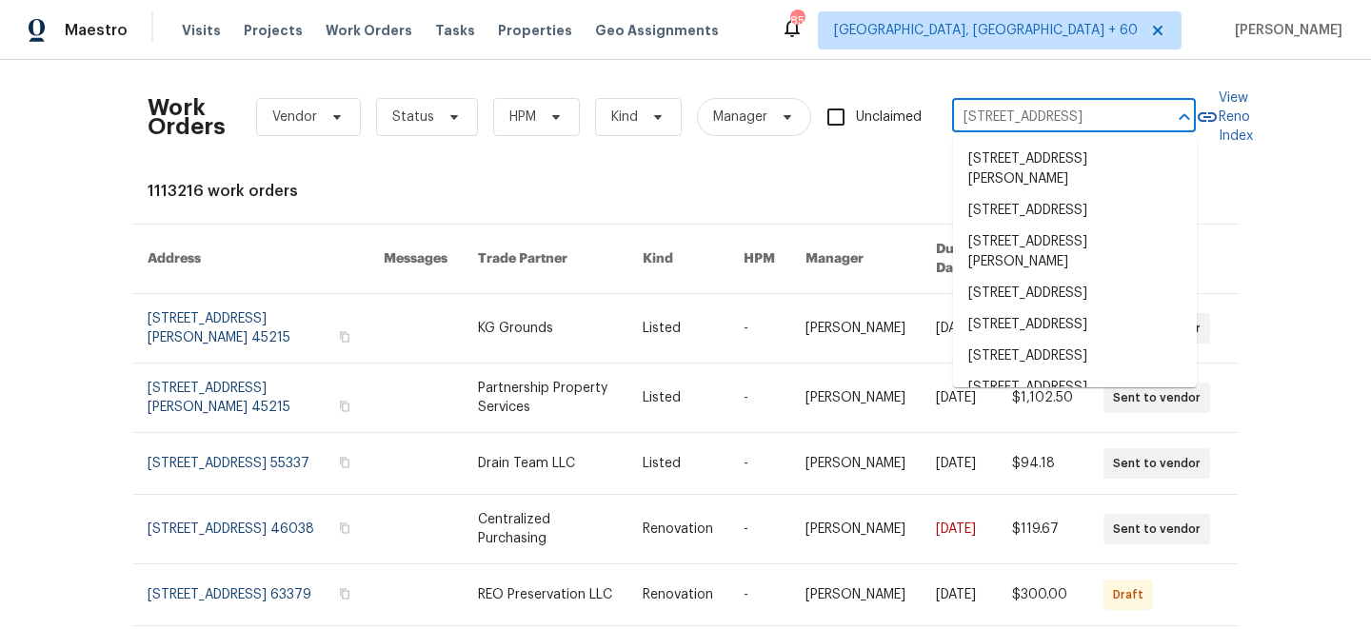
scroll to position [0, 48]
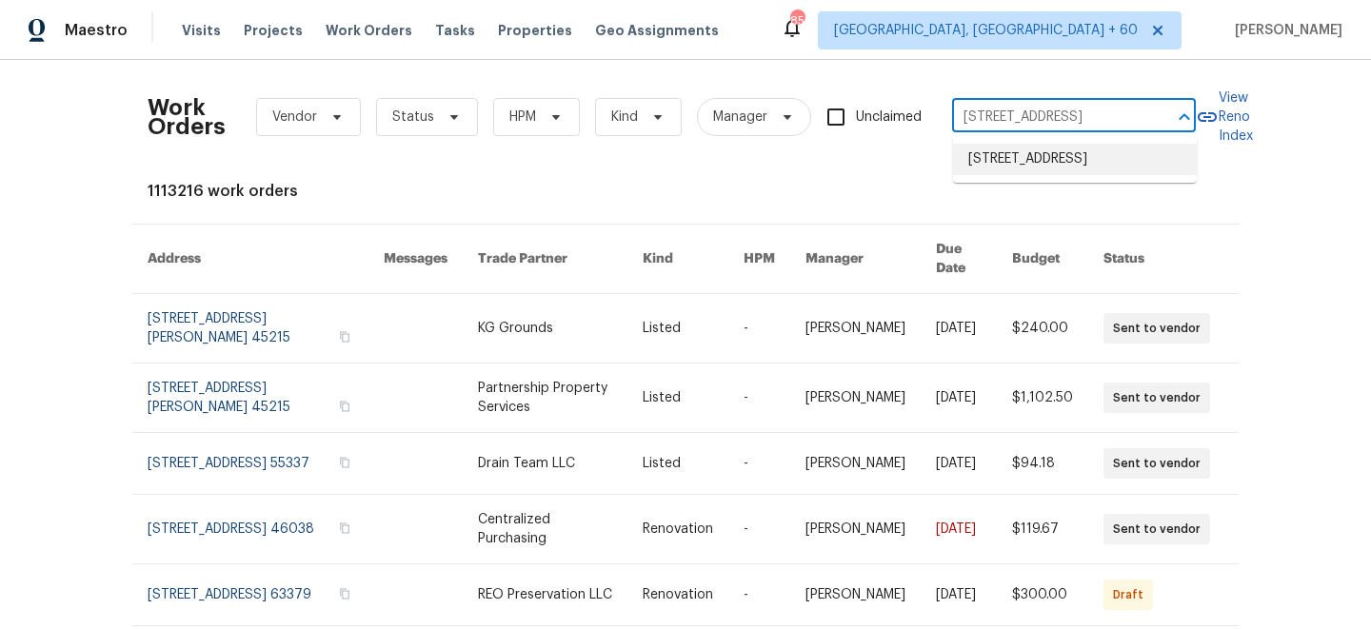
click at [1062, 175] on li "851 Placid Lake Dr, Osprey, FL 34229" at bounding box center [1075, 159] width 244 height 31
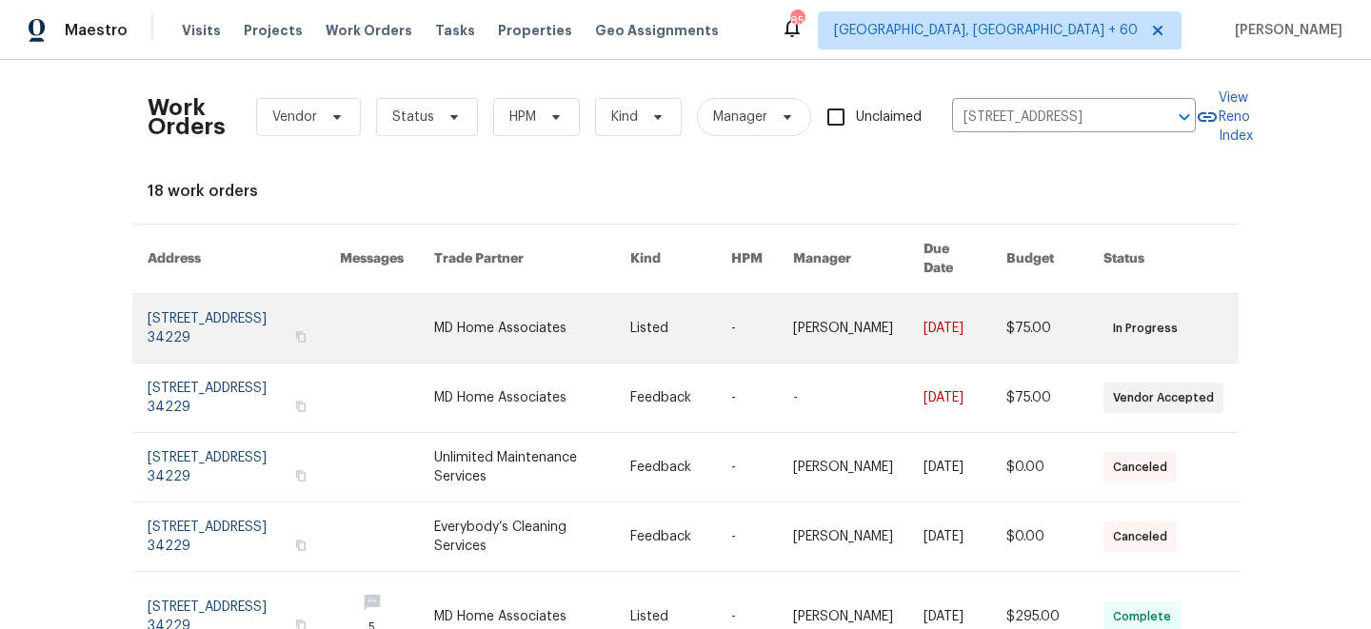
click at [672, 326] on link at bounding box center [680, 328] width 101 height 69
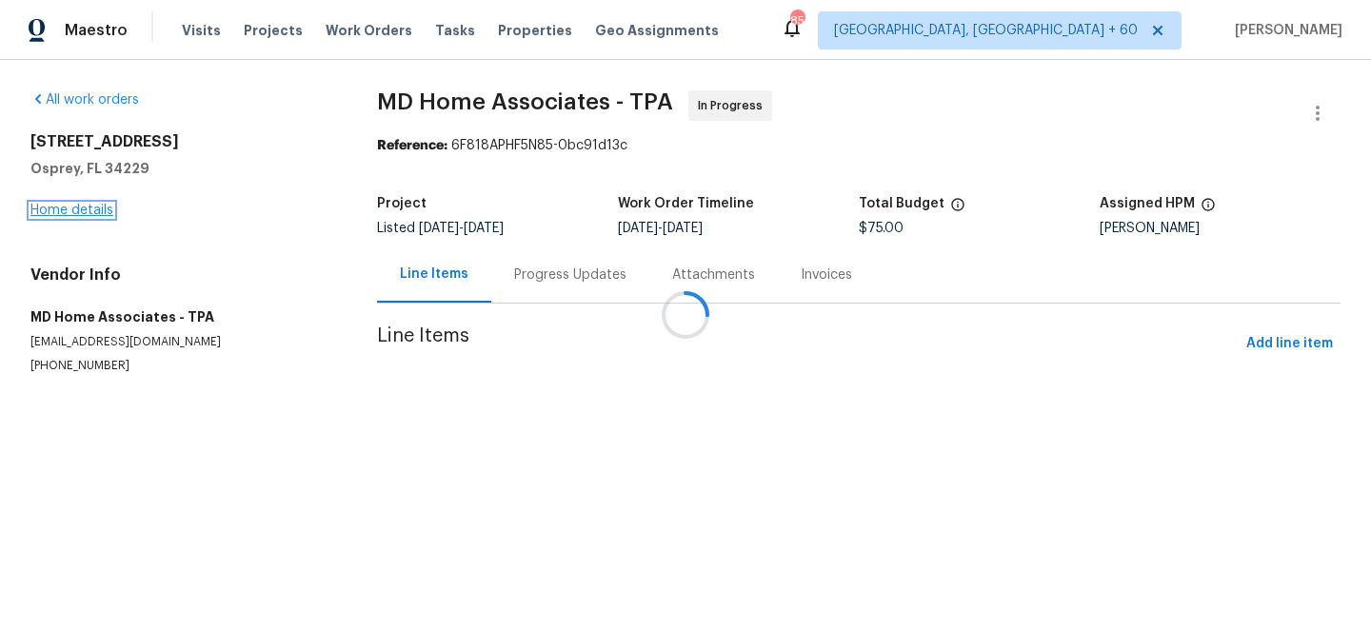
click at [72, 210] on link "Home details" at bounding box center [71, 210] width 83 height 13
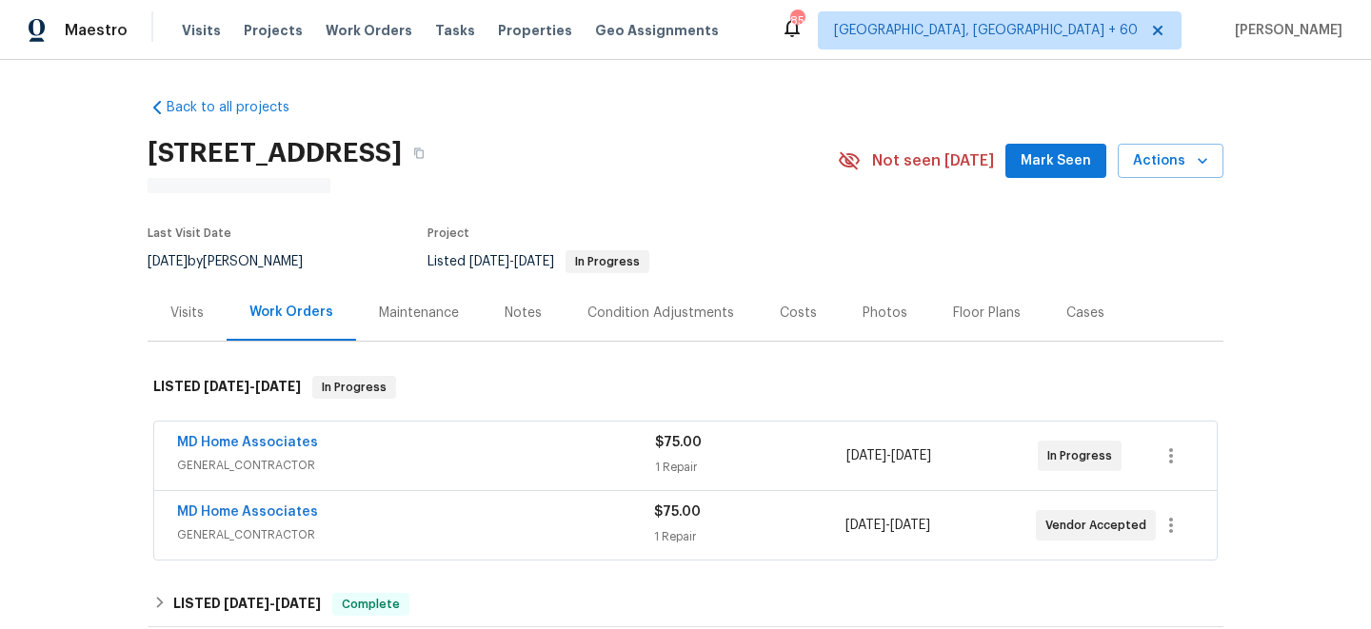
click at [422, 316] on div "Maintenance" at bounding box center [419, 313] width 80 height 19
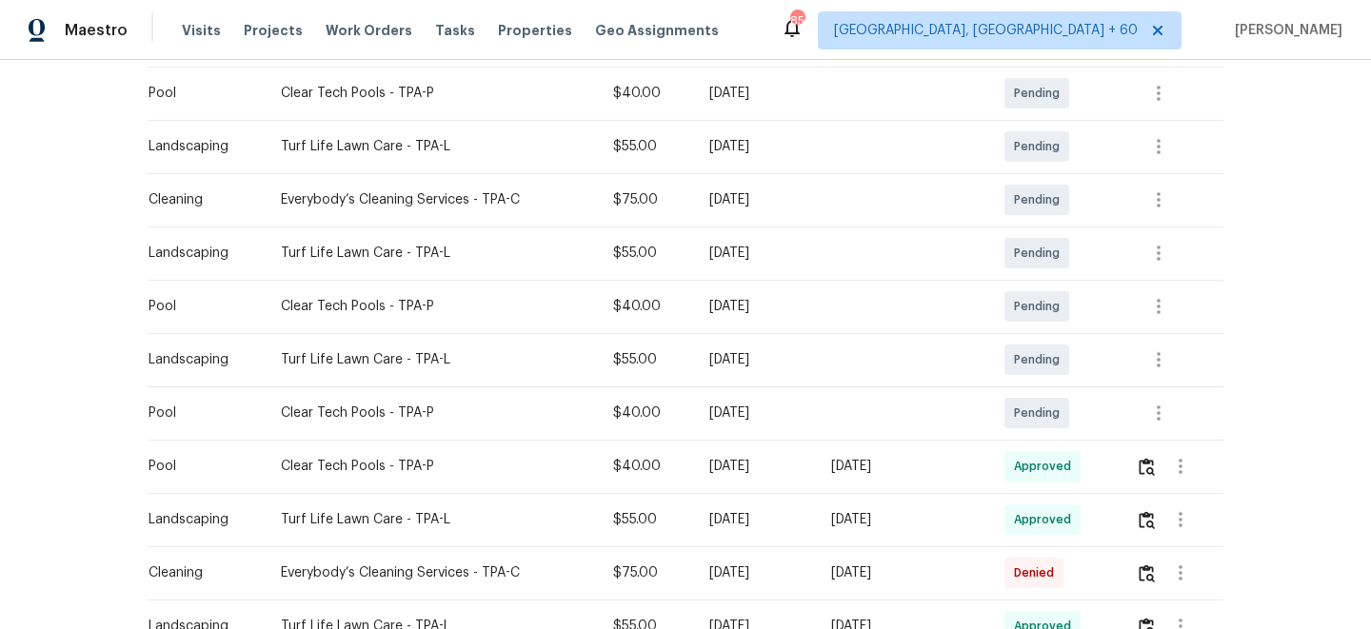
scroll to position [467, 0]
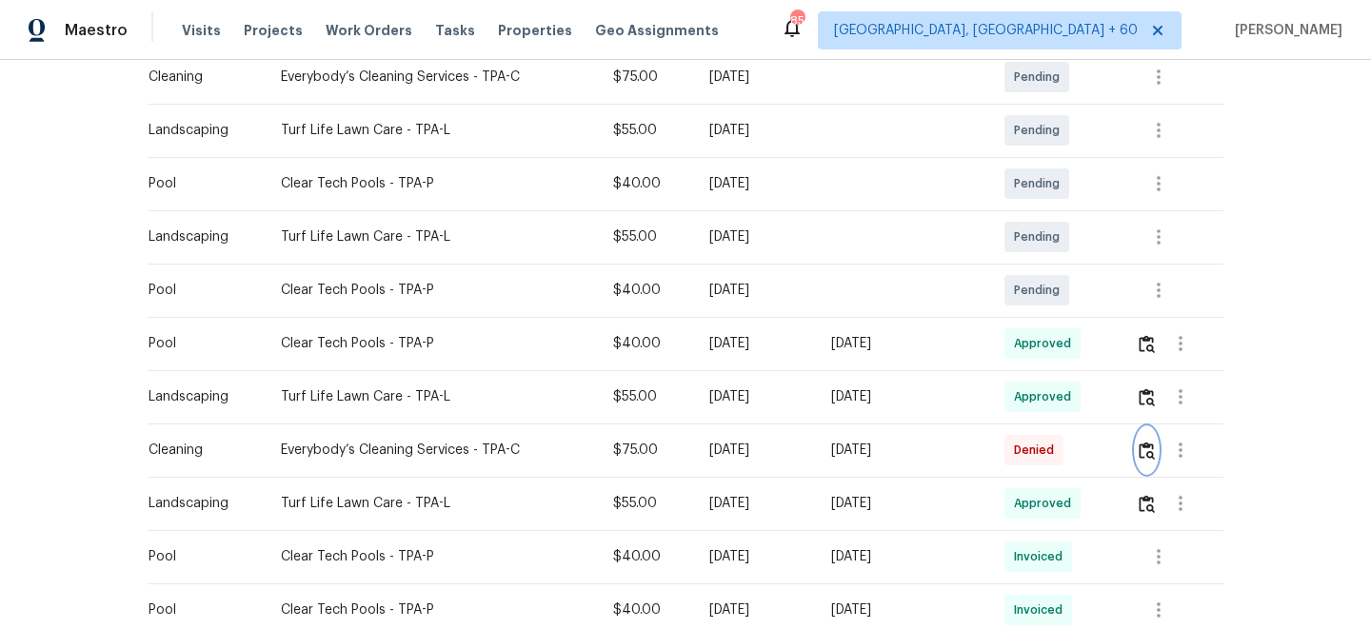
click at [1154, 458] on img "button" at bounding box center [1147, 451] width 16 height 18
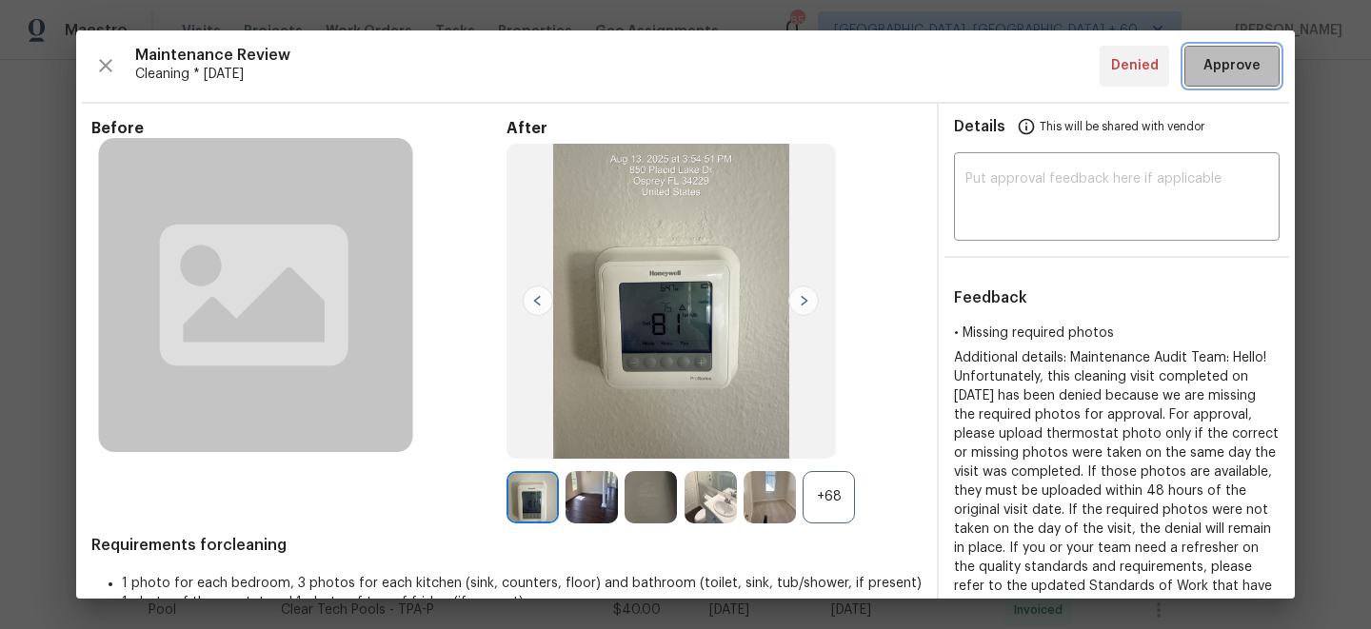
click at [1227, 77] on span "Approve" at bounding box center [1231, 66] width 57 height 24
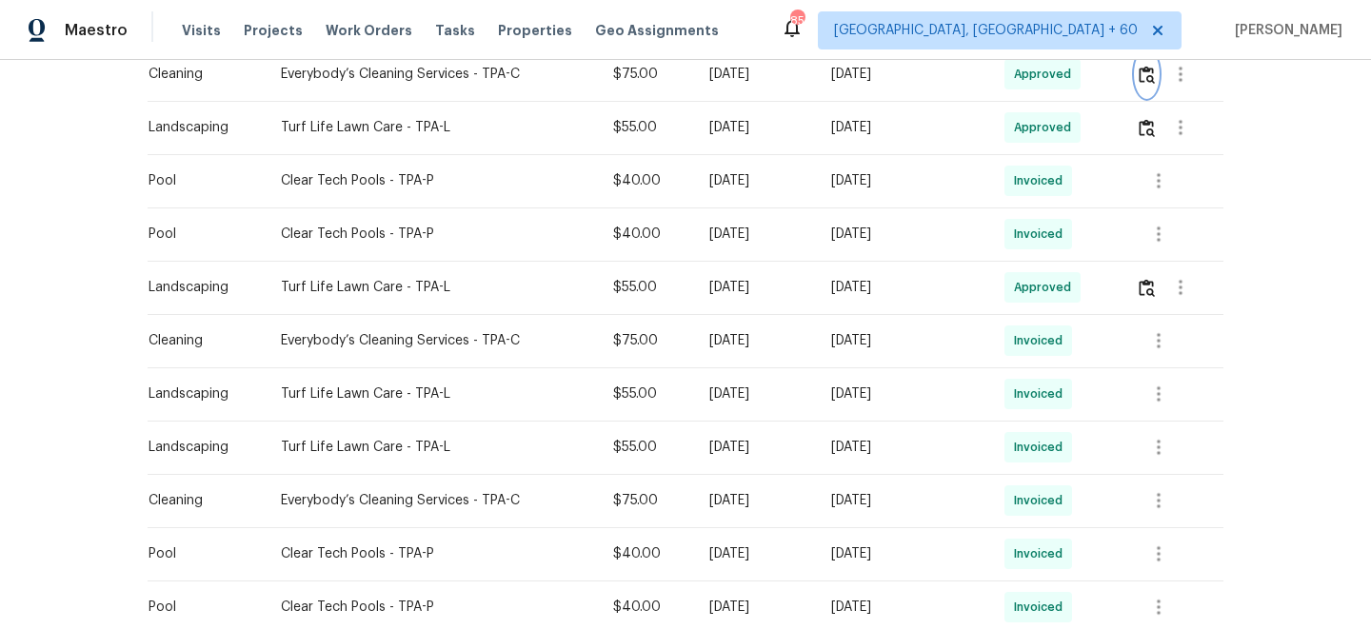
scroll to position [879, 0]
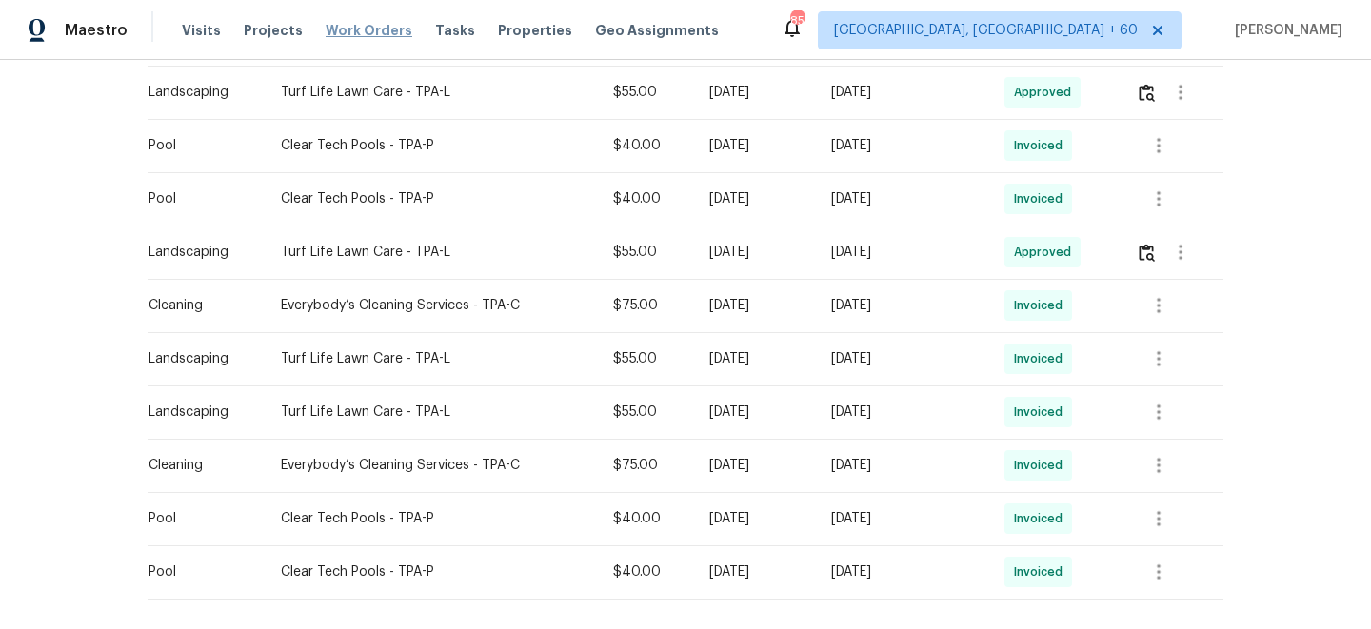
click at [360, 30] on span "Work Orders" at bounding box center [369, 30] width 87 height 19
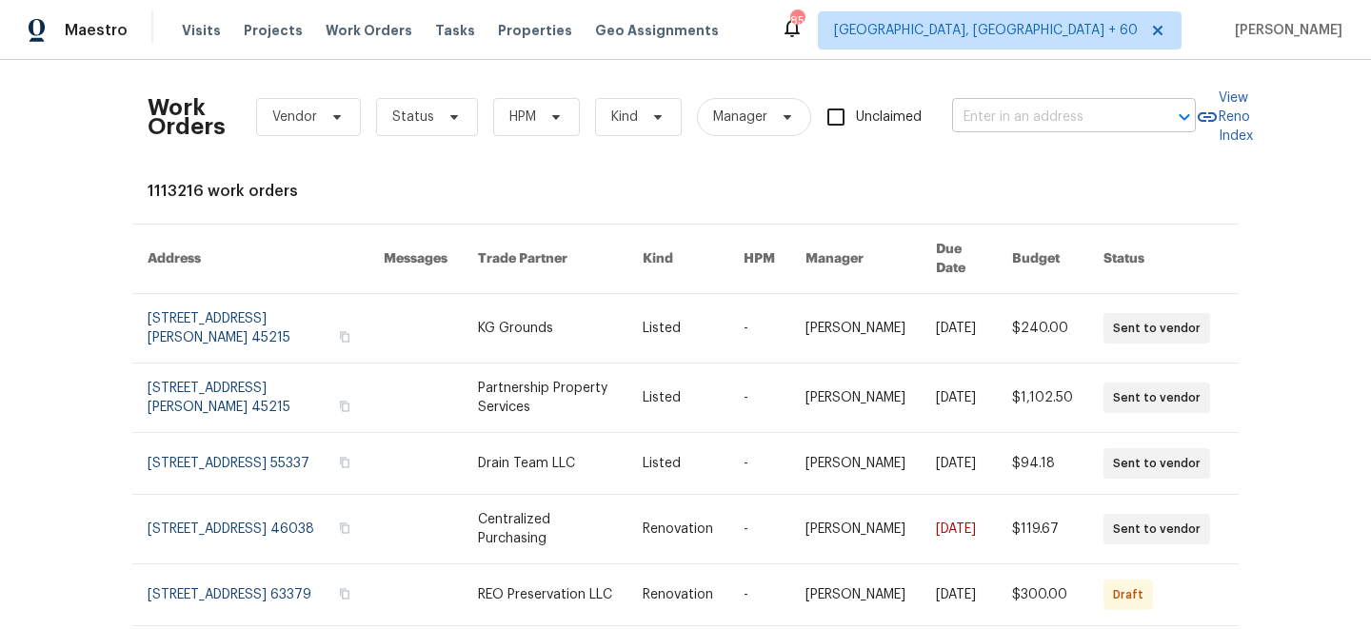
click at [988, 115] on input "text" at bounding box center [1047, 118] width 190 height 30
paste input "2413 Riverbluff Pkwy # V-231, Sarasota, FL 34231"
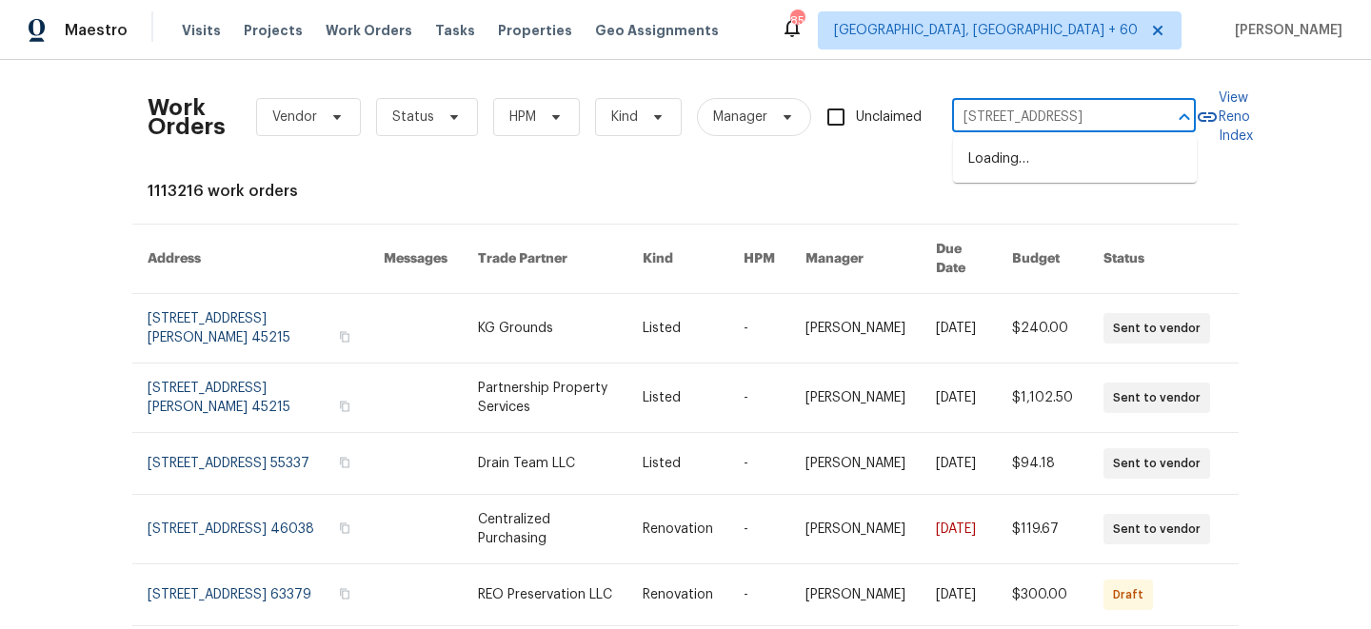
scroll to position [0, 118]
drag, startPoint x: 977, startPoint y: 115, endPoint x: 1022, endPoint y: 118, distance: 45.8
click at [1022, 118] on input "2413 Riverbluff Pkwy # V-231, Sarasota, FL 34231" at bounding box center [1047, 118] width 190 height 30
type input "2413 Riverbluff Pkwy Sarasota, FL 34231"
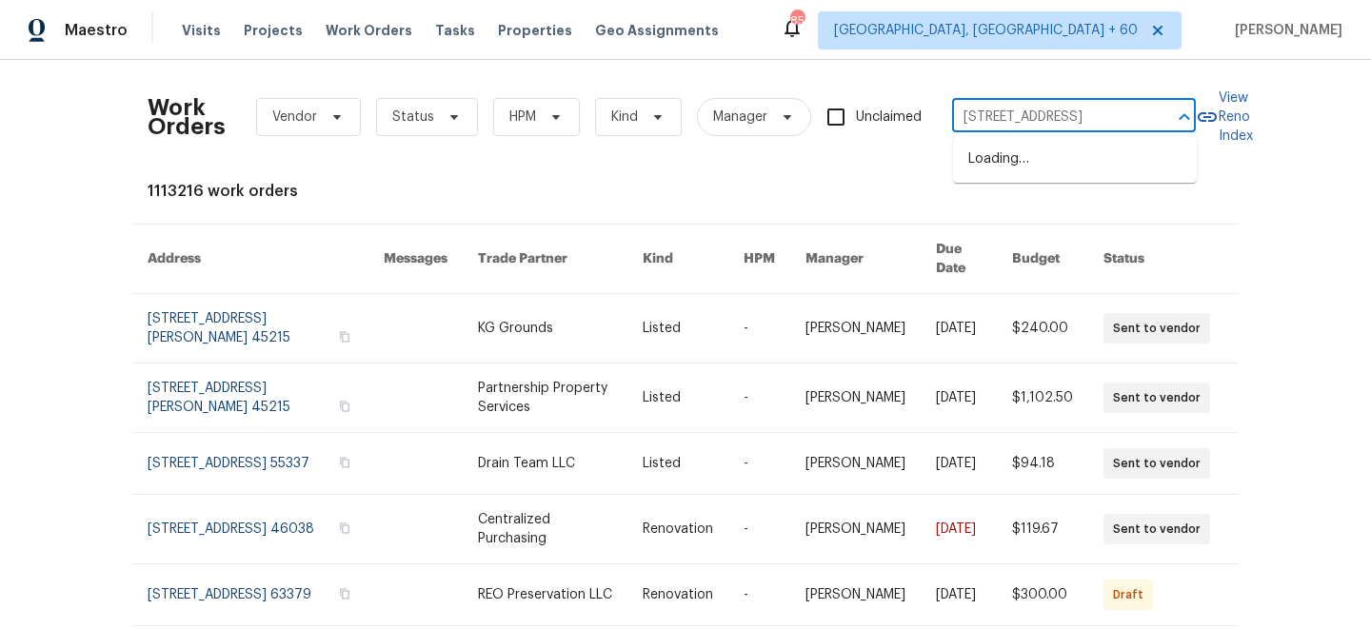
scroll to position [0, 68]
click at [1095, 165] on li "2413 Riverbluff Pkwy # V-231, Sarasota, FL 34231" at bounding box center [1075, 159] width 244 height 31
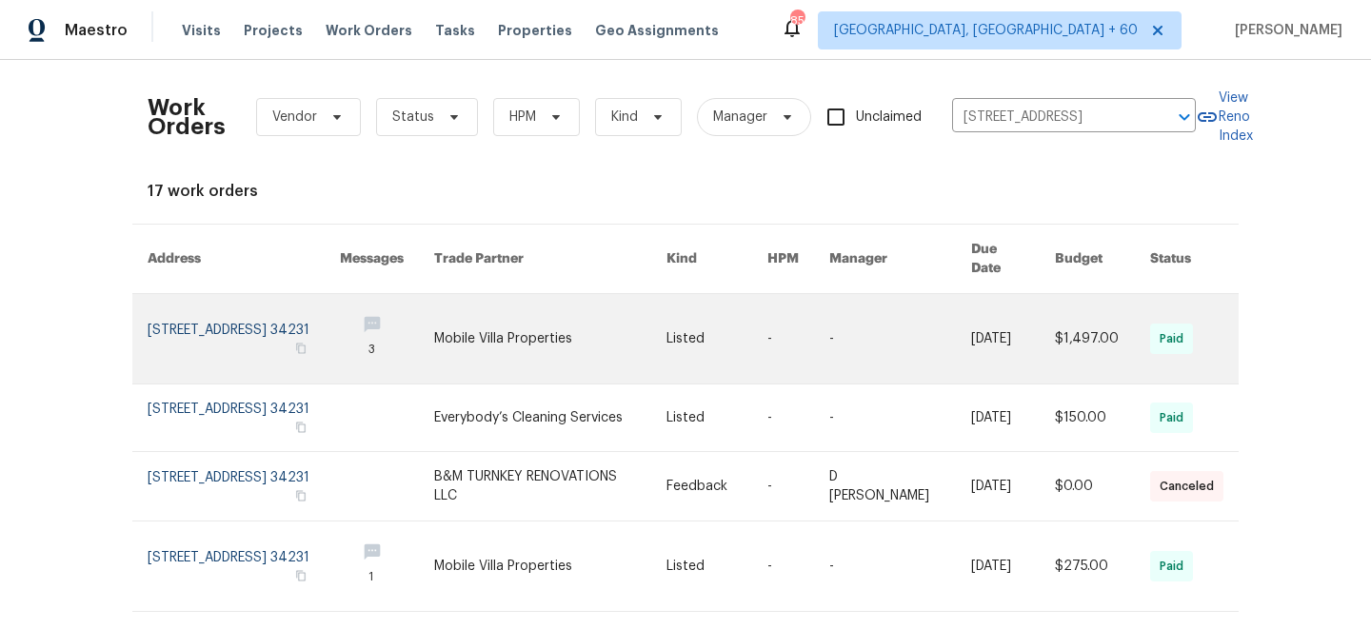
click at [591, 316] on link at bounding box center [550, 338] width 232 height 89
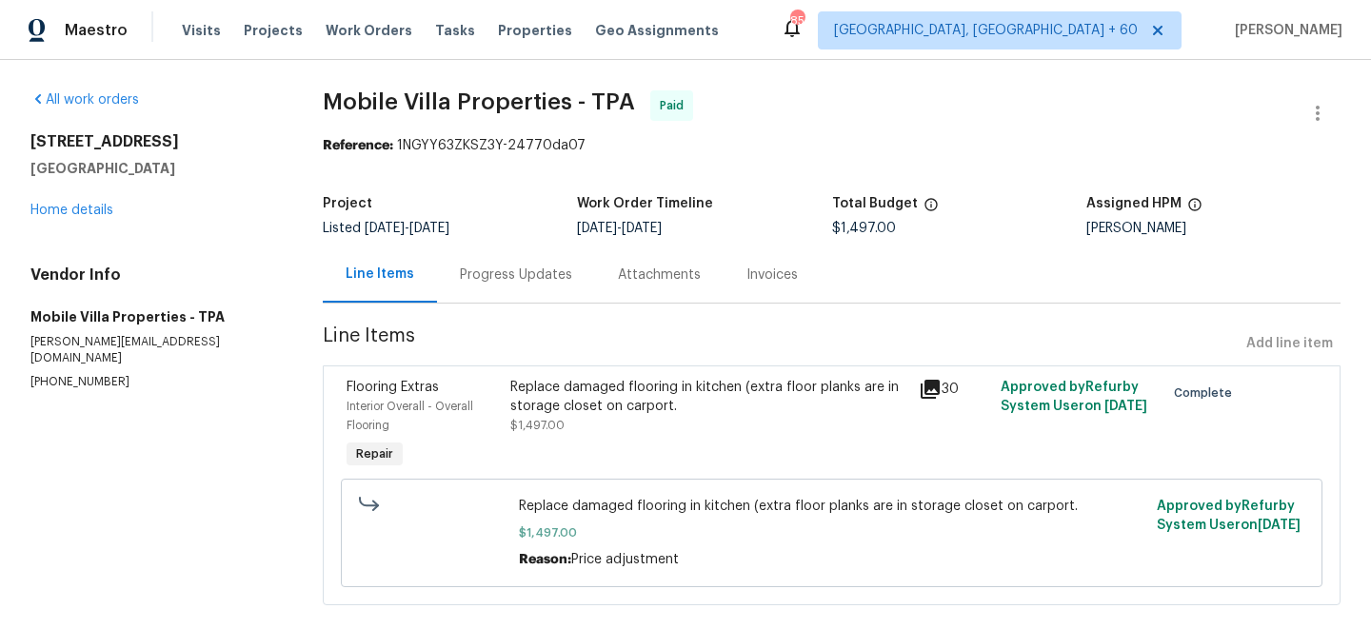
click at [76, 218] on div "2413 Riverbluff Pkwy # V-231 Sarasota, FL 34231 Home details" at bounding box center [153, 176] width 247 height 88
click at [71, 215] on link "Home details" at bounding box center [71, 210] width 83 height 13
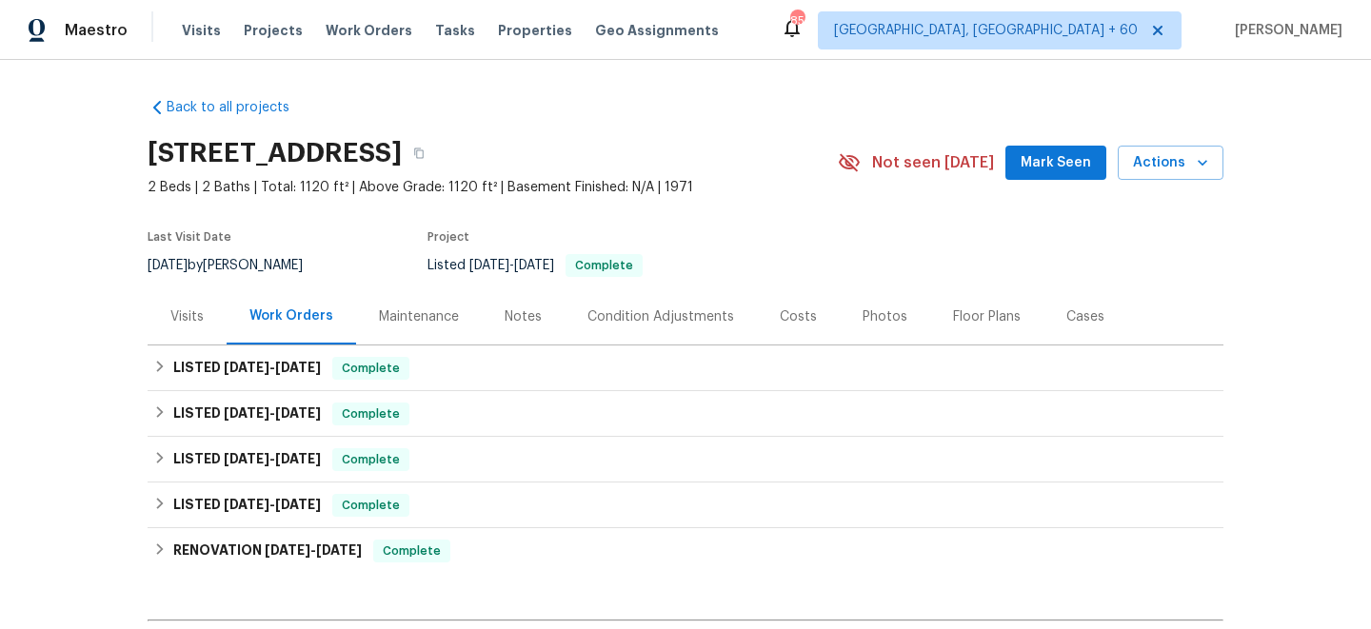
drag, startPoint x: 440, startPoint y: 312, endPoint x: 452, endPoint y: 312, distance: 12.4
click at [440, 312] on div "Maintenance" at bounding box center [419, 316] width 80 height 19
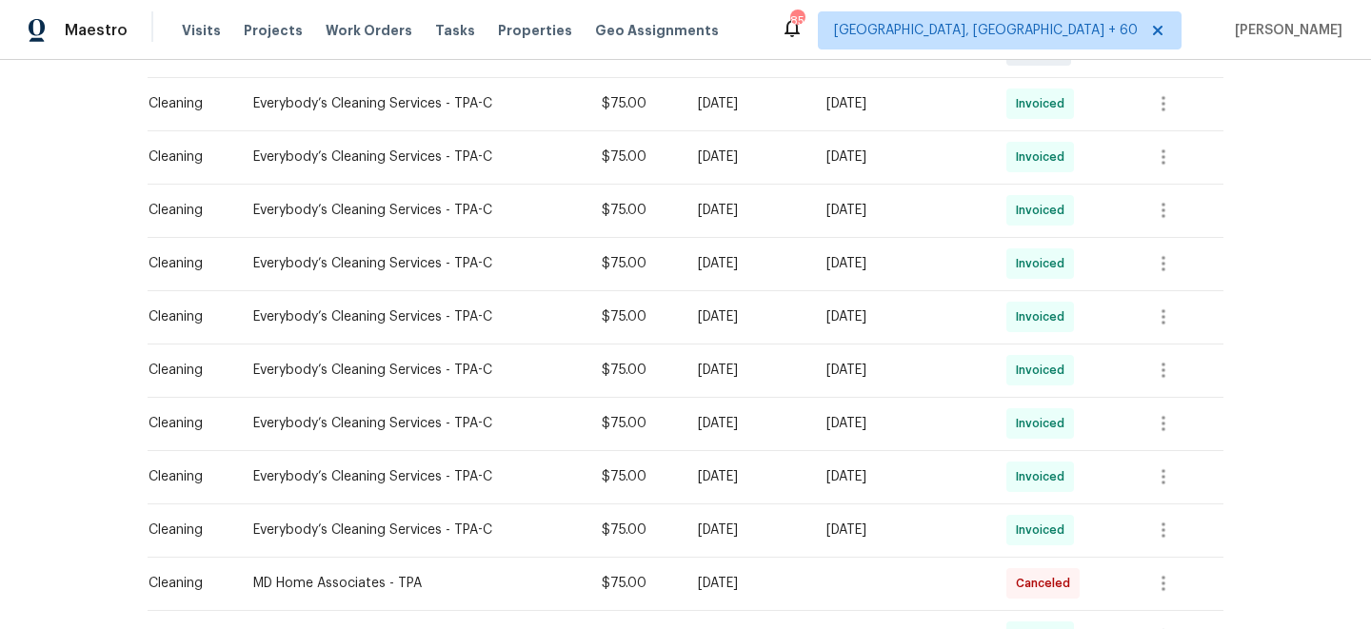
scroll to position [21, 0]
